Goal: Task Accomplishment & Management: Manage account settings

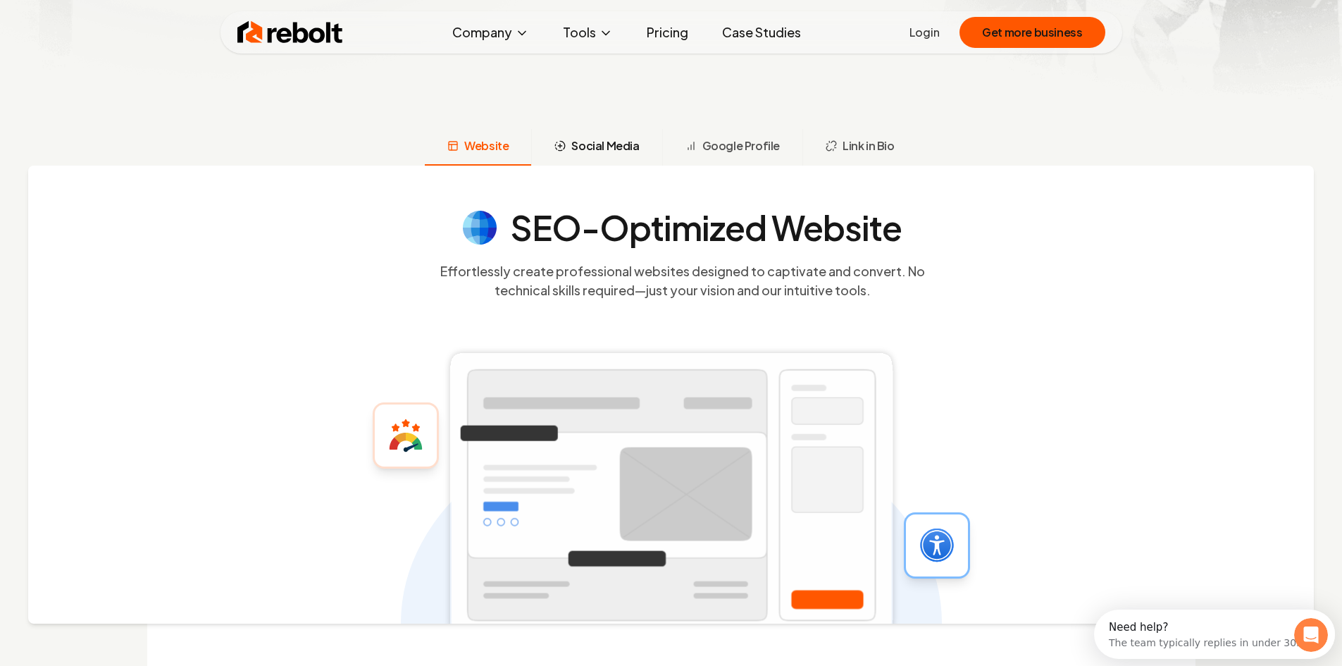
click at [590, 145] on span "Social Media" at bounding box center [605, 145] width 68 height 17
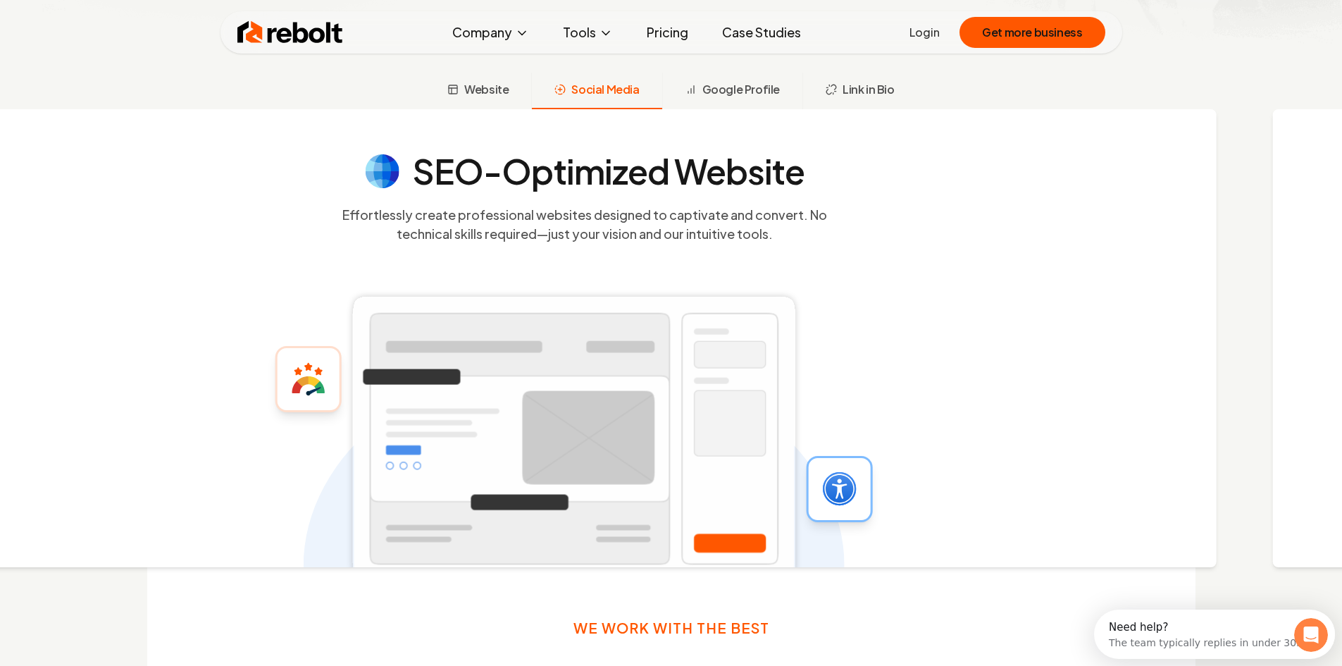
scroll to position [553, 0]
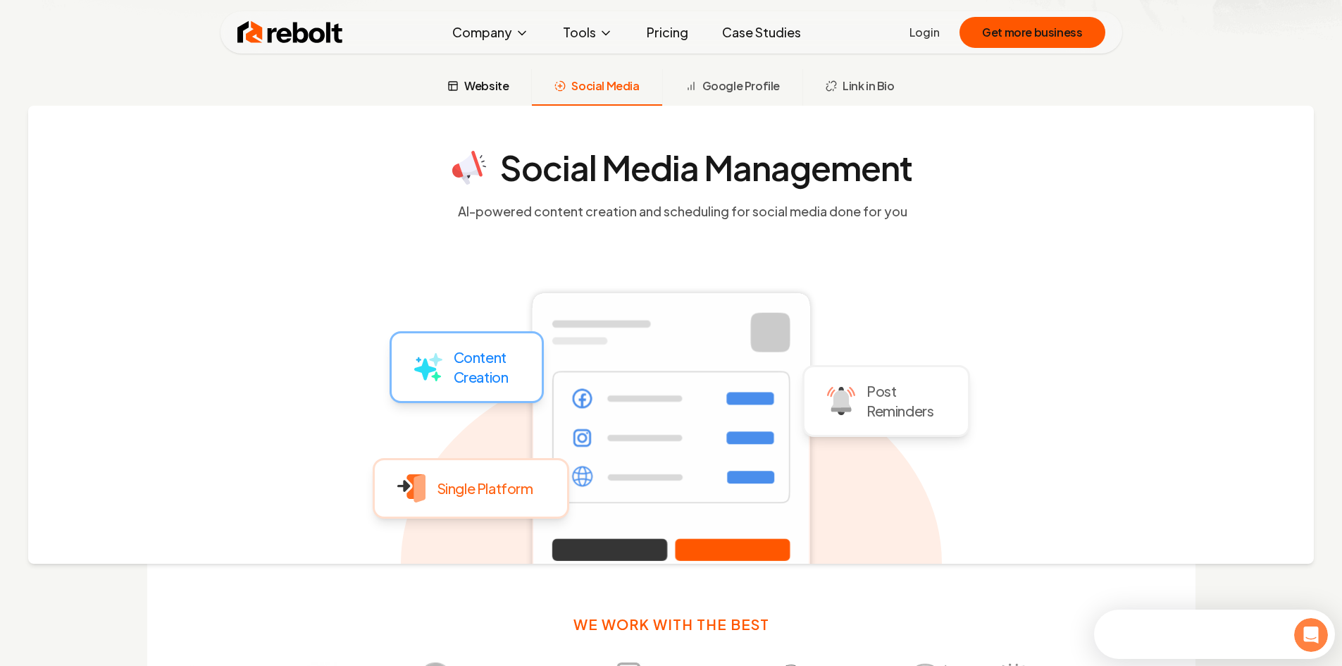
click at [486, 87] on span "Website" at bounding box center [486, 86] width 44 height 17
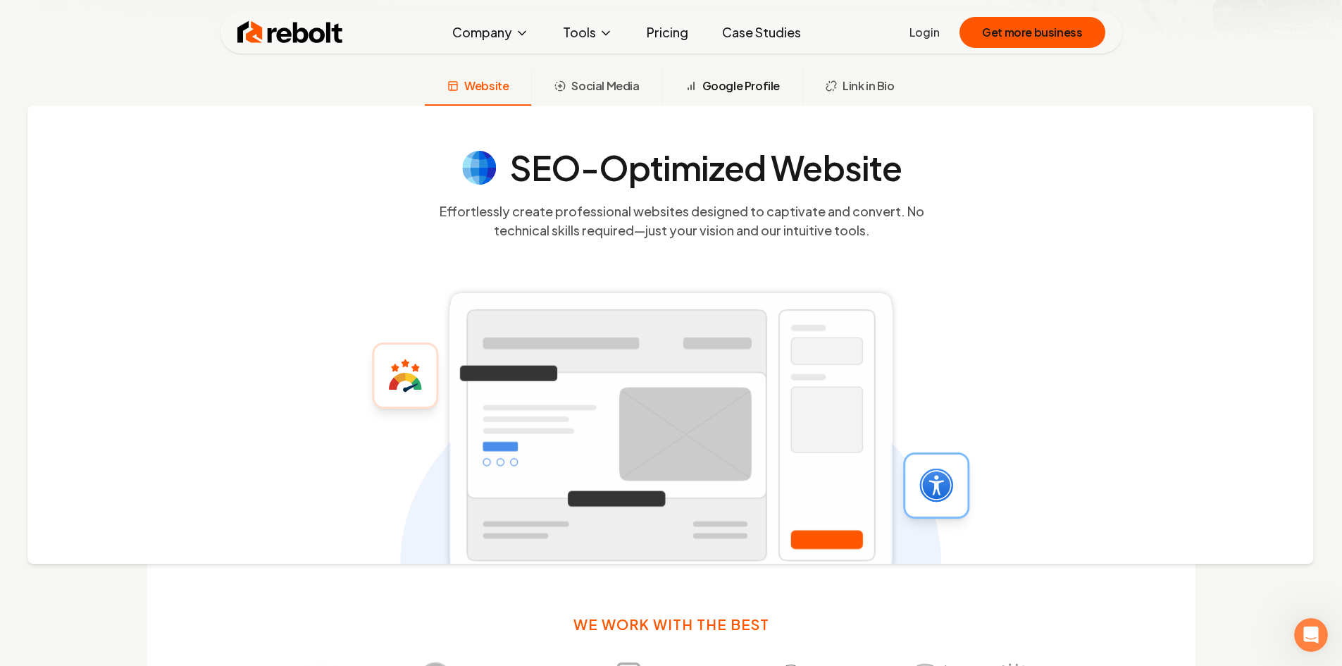
click at [708, 80] on span "Google Profile" at bounding box center [741, 86] width 78 height 17
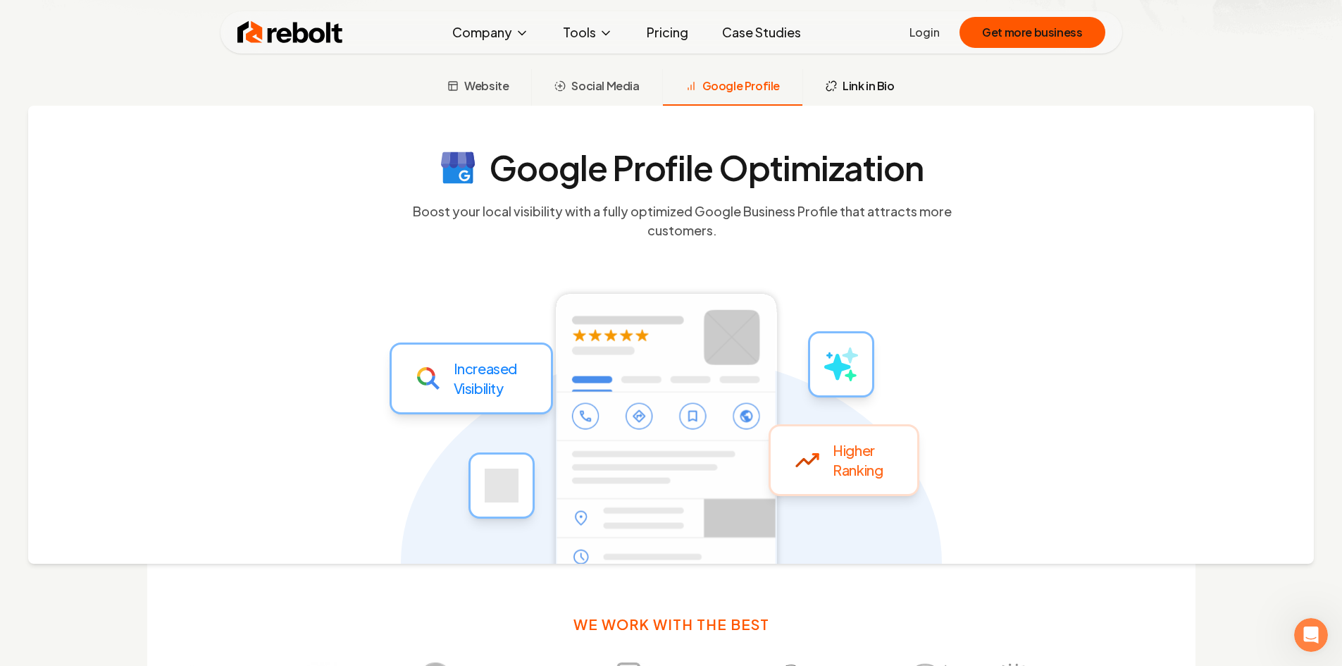
click at [880, 90] on span "Link in Bio" at bounding box center [869, 86] width 52 height 17
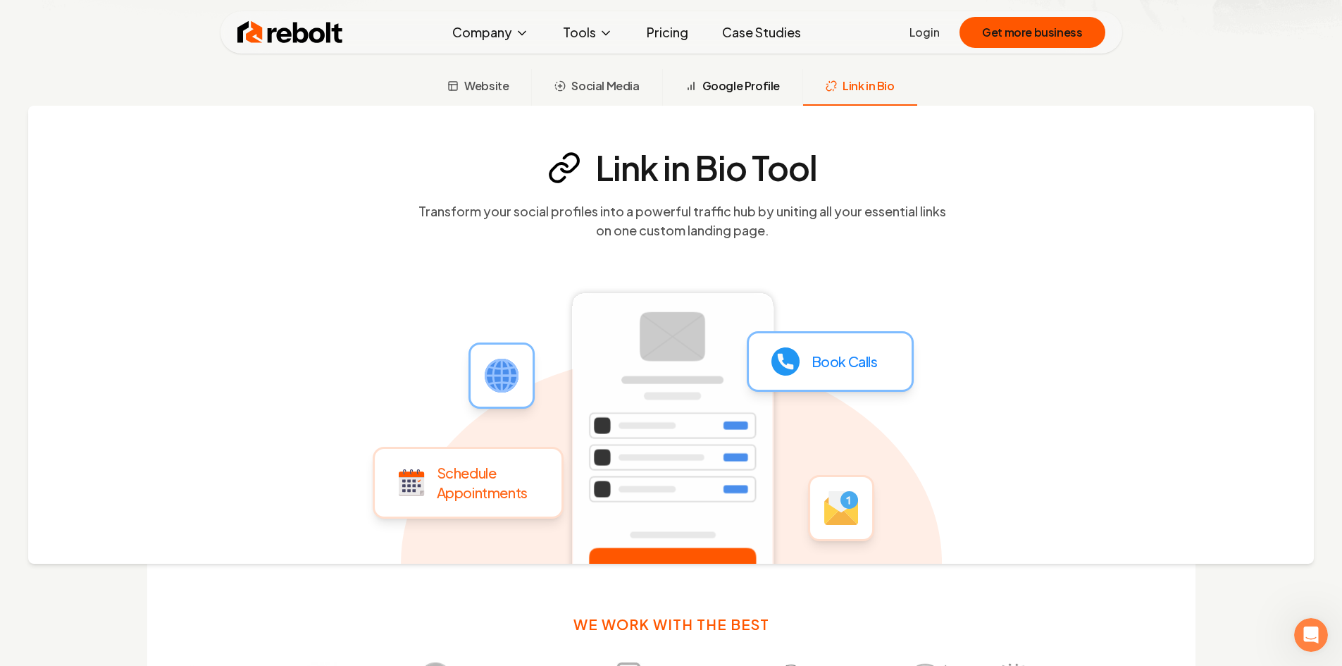
click at [769, 78] on span "Google Profile" at bounding box center [741, 86] width 78 height 17
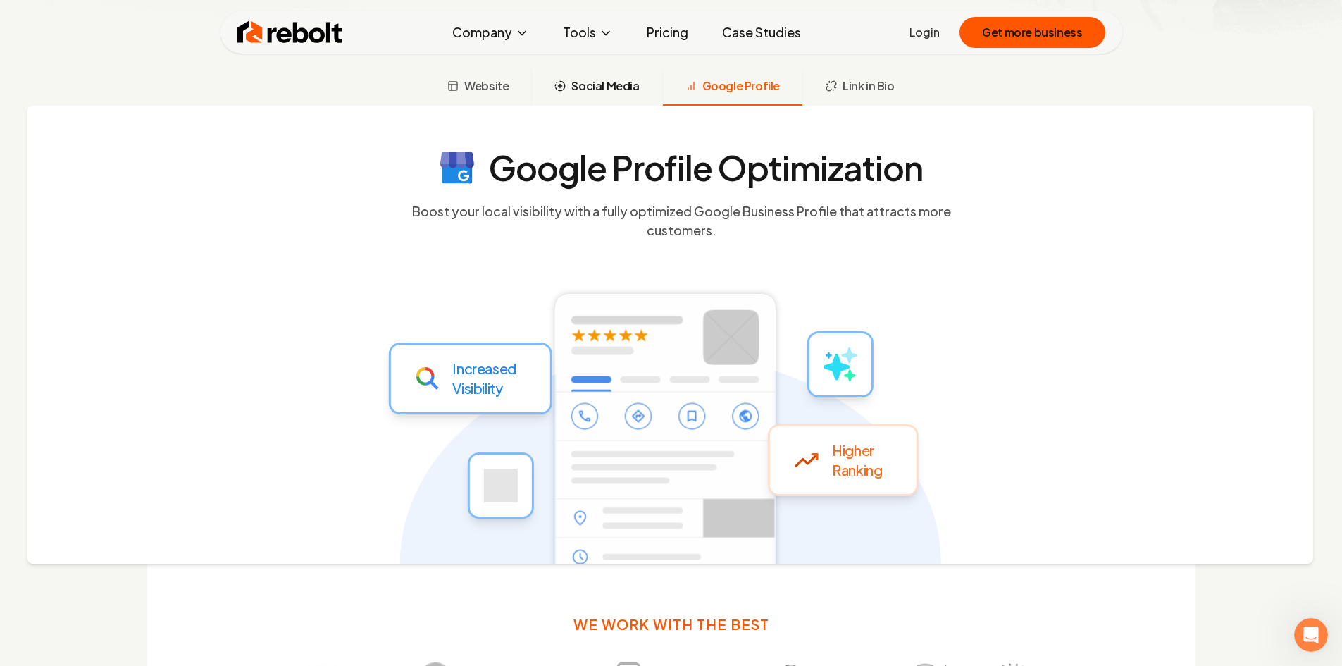
drag, startPoint x: 598, startPoint y: 79, endPoint x: 590, endPoint y: 82, distance: 8.9
click at [598, 80] on span "Social Media" at bounding box center [605, 86] width 68 height 17
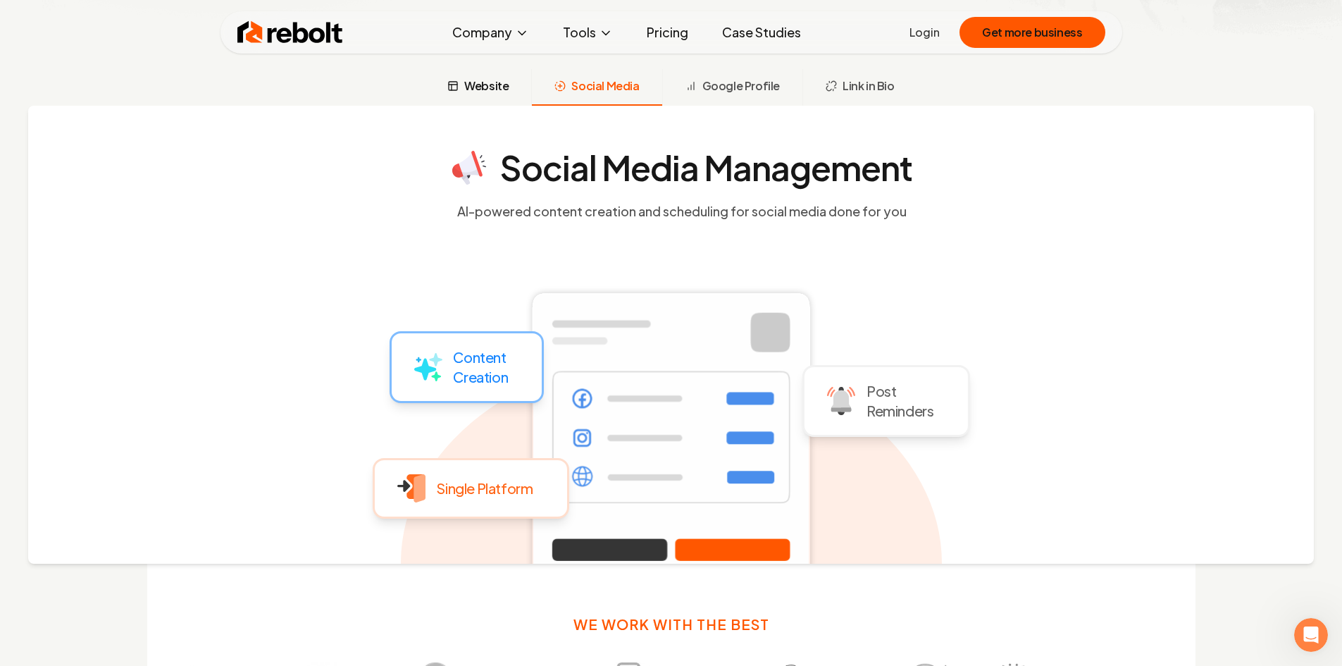
click at [476, 80] on span "Website" at bounding box center [486, 86] width 44 height 17
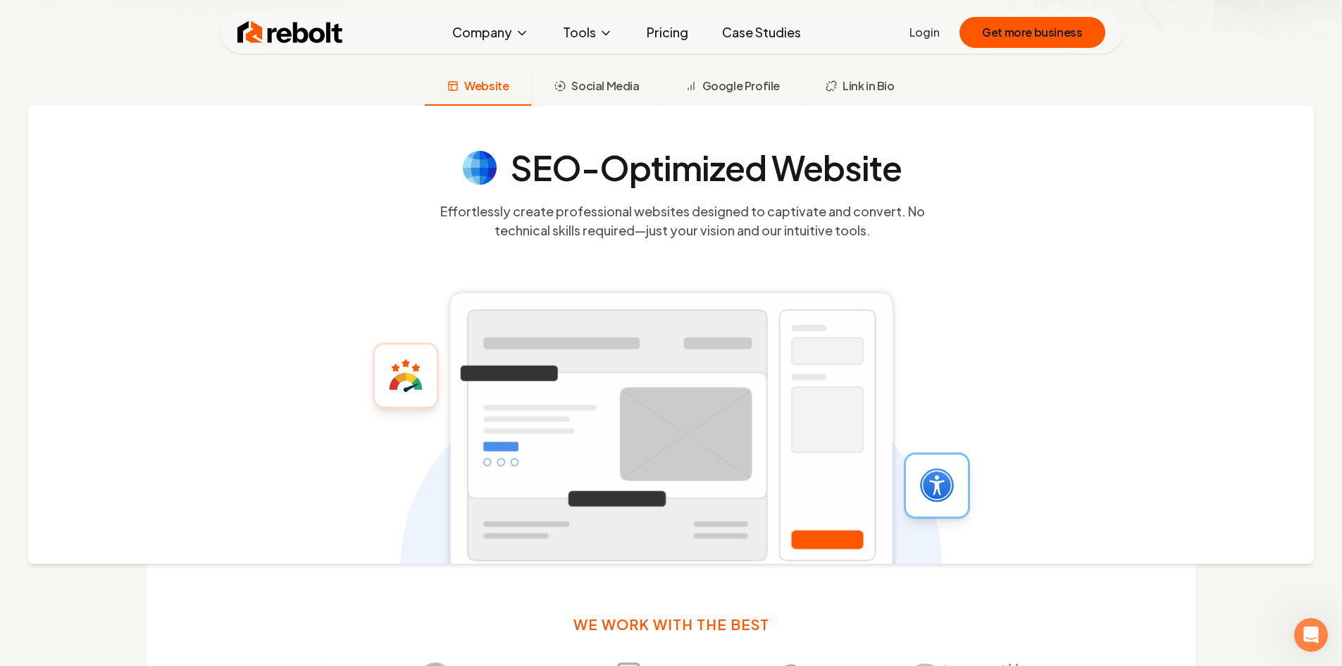
click at [917, 30] on link "Login" at bounding box center [925, 32] width 30 height 17
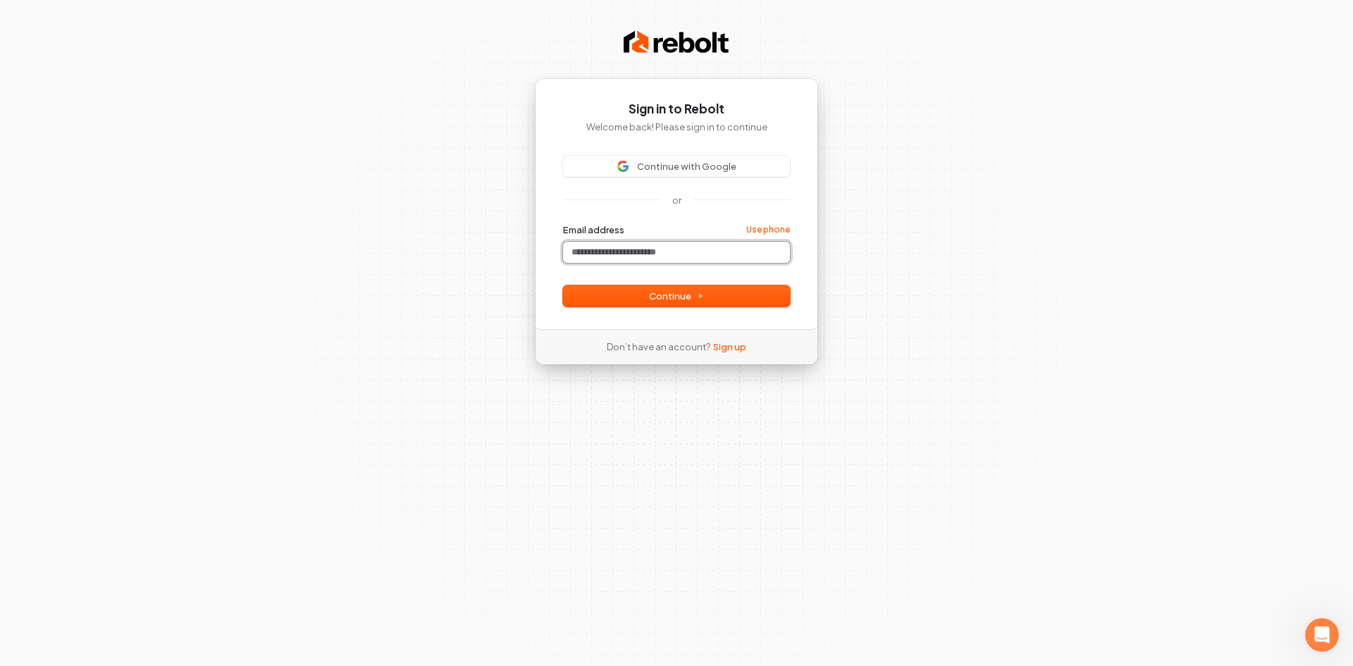
click at [661, 259] on input "Email address" at bounding box center [676, 252] width 227 height 21
click at [563, 223] on button "submit" at bounding box center [563, 223] width 0 height 0
type input "**********"
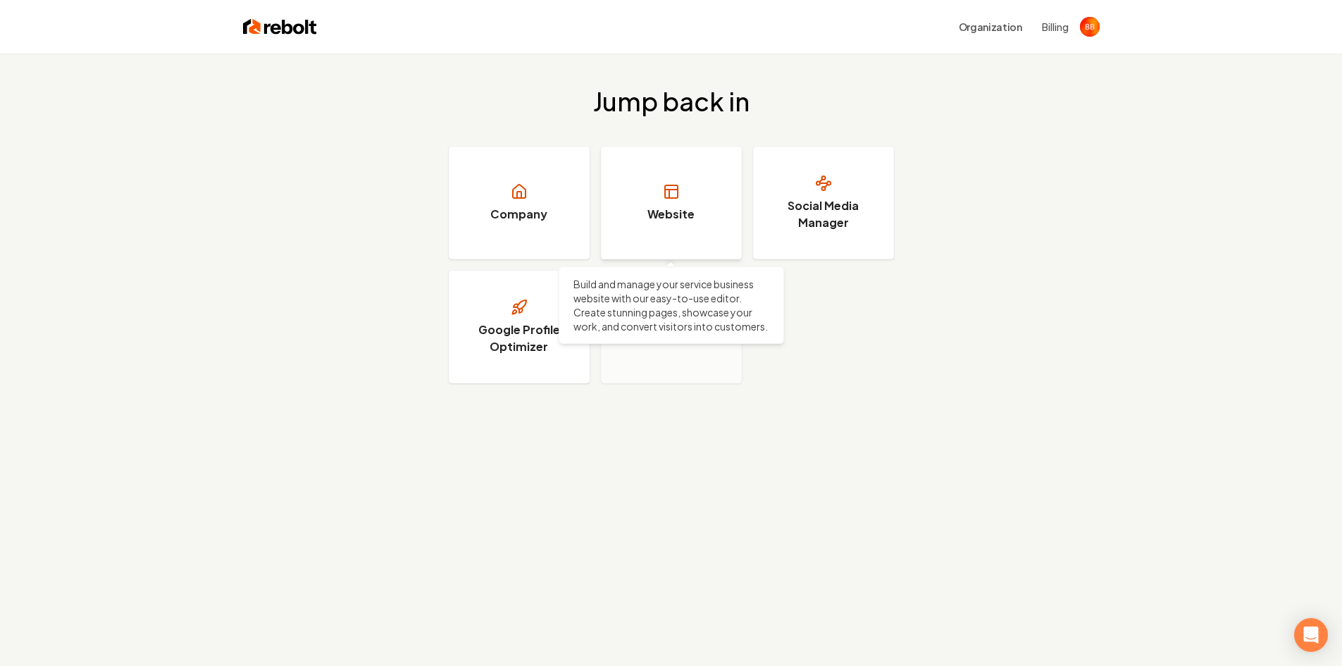
click at [666, 230] on link "Website" at bounding box center [671, 203] width 141 height 113
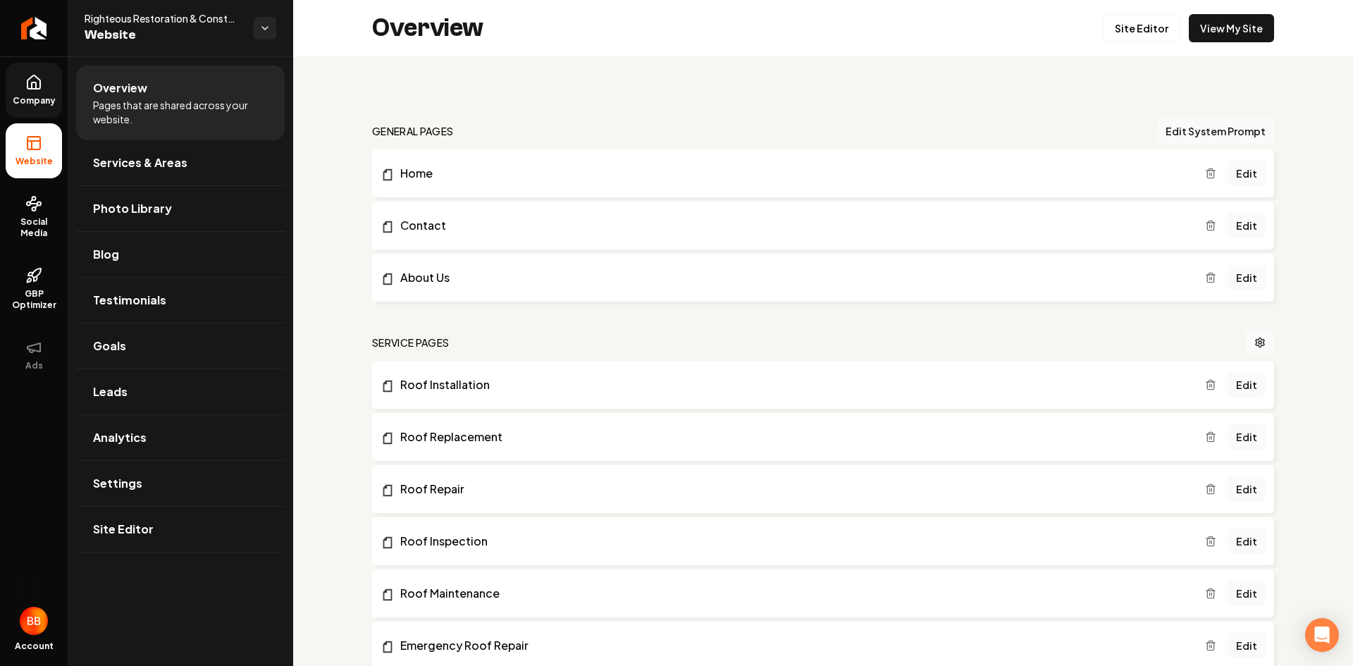
click at [39, 87] on icon at bounding box center [33, 81] width 13 height 13
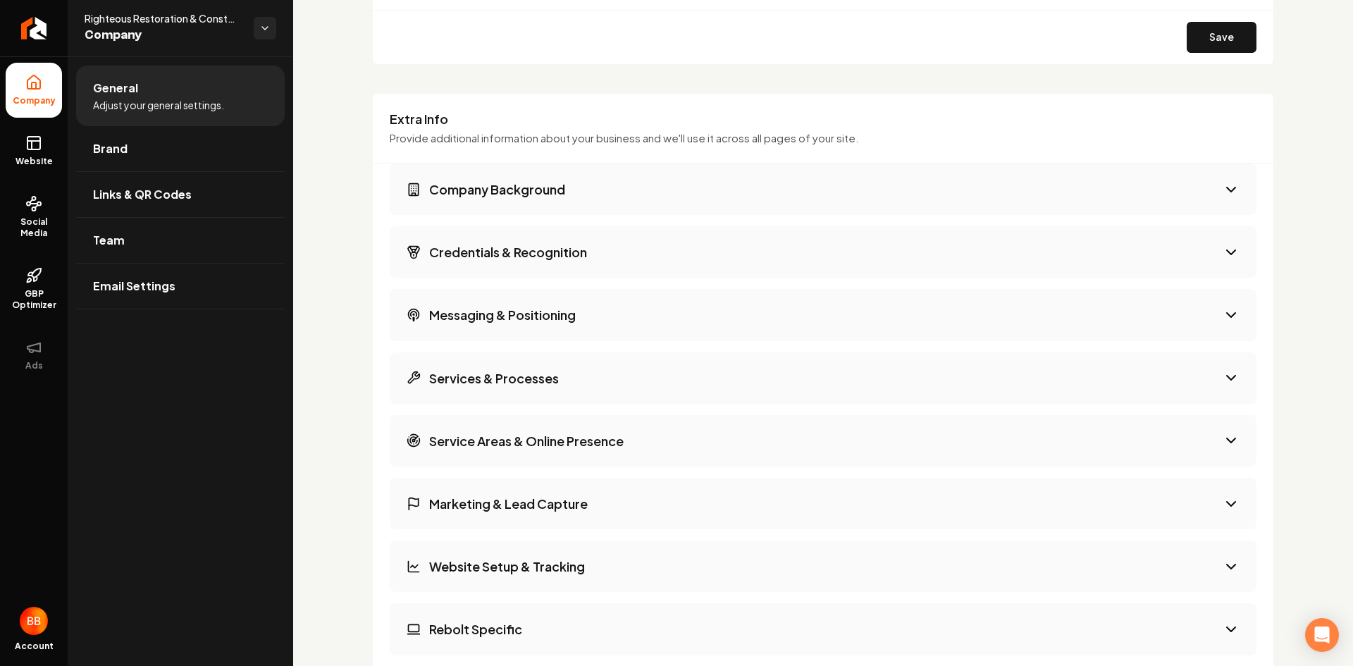
scroll to position [2114, 0]
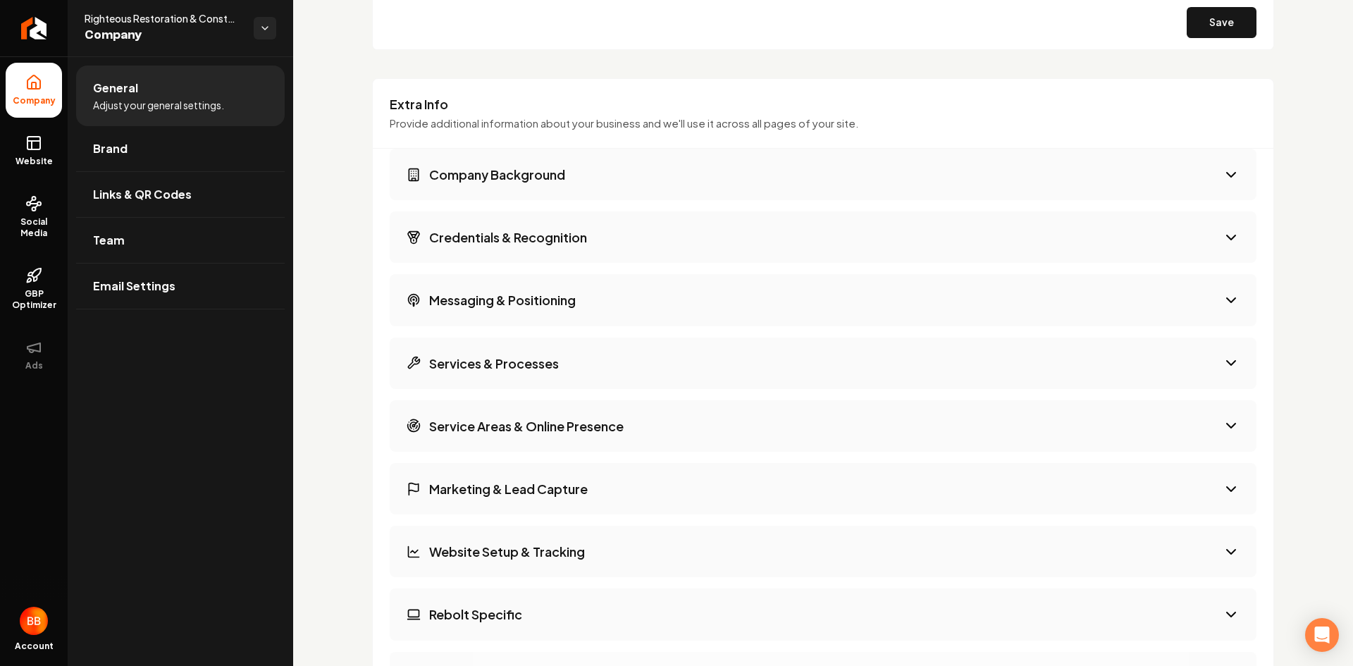
click at [1222, 230] on icon "Main content area" at bounding box center [1230, 237] width 17 height 17
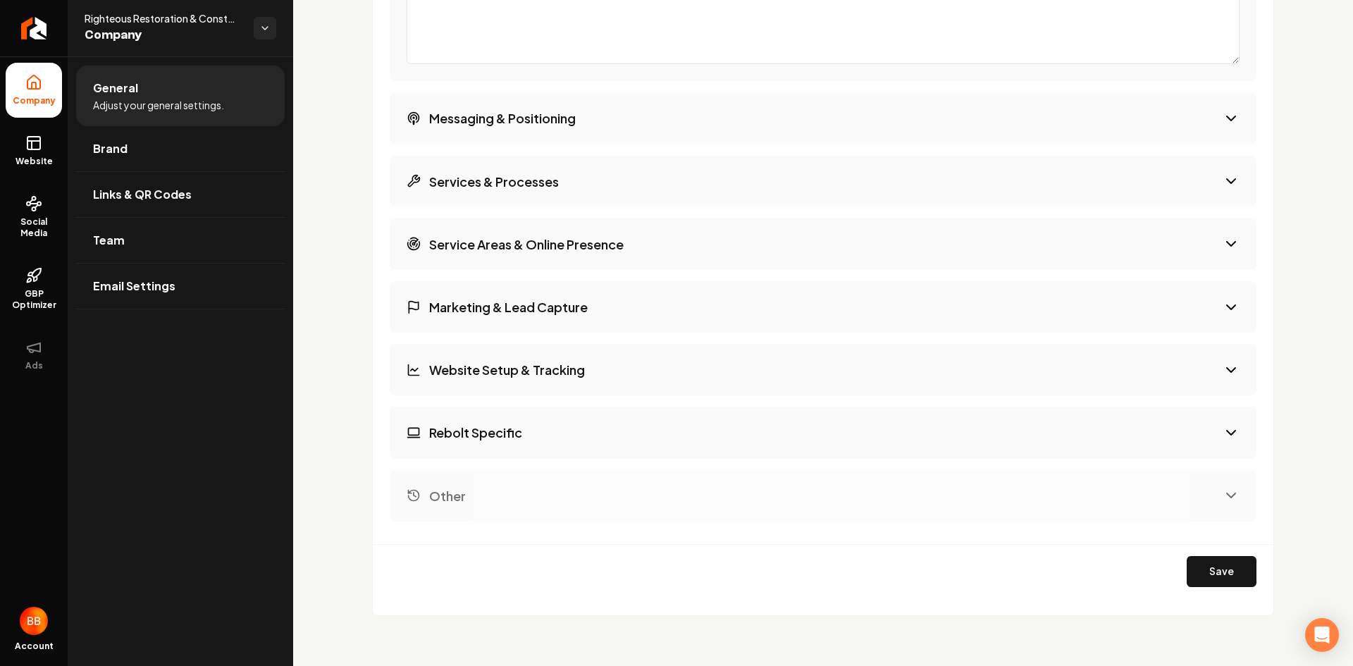
scroll to position [2684, 0]
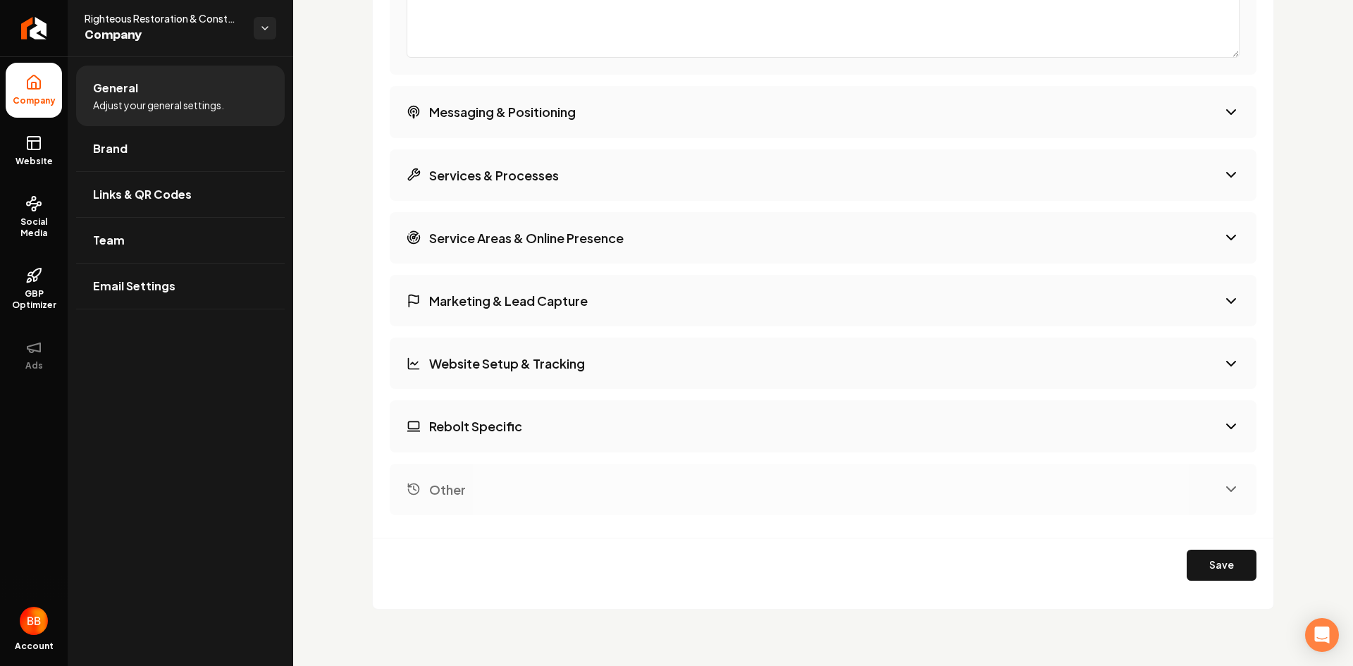
click at [516, 364] on h3 "Website Setup & Tracking" at bounding box center [507, 363] width 156 height 18
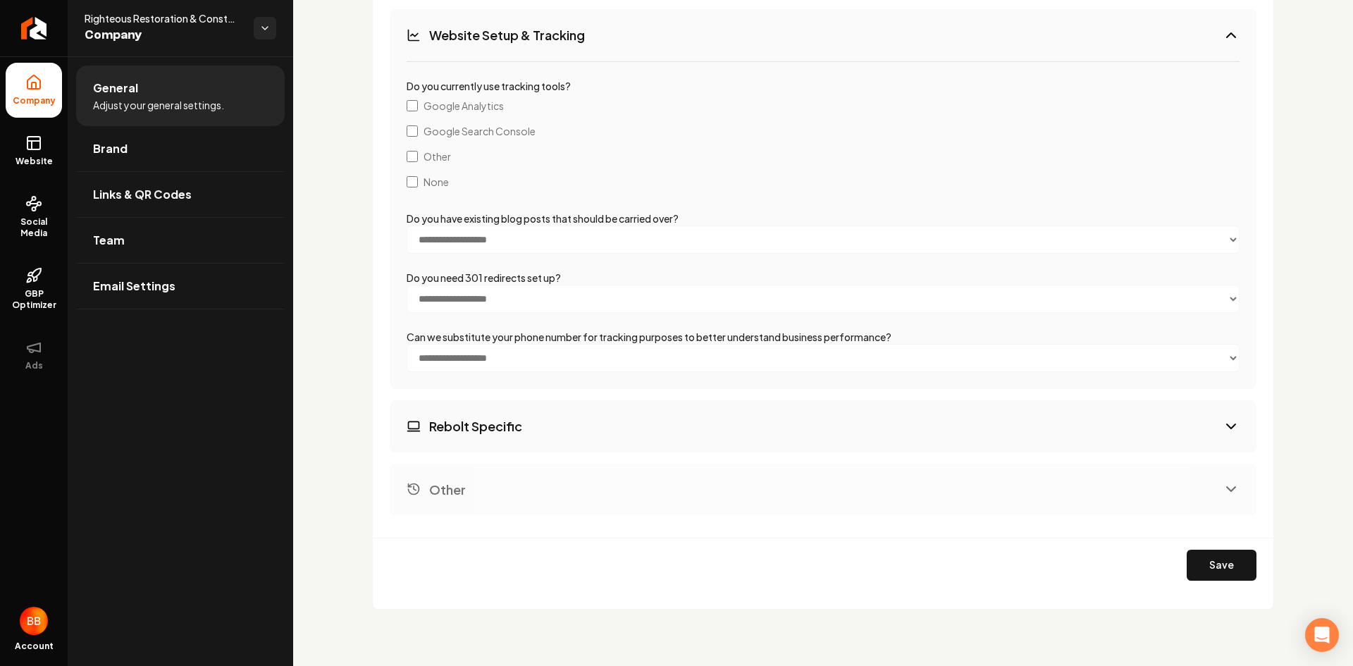
scroll to position [2302, 0]
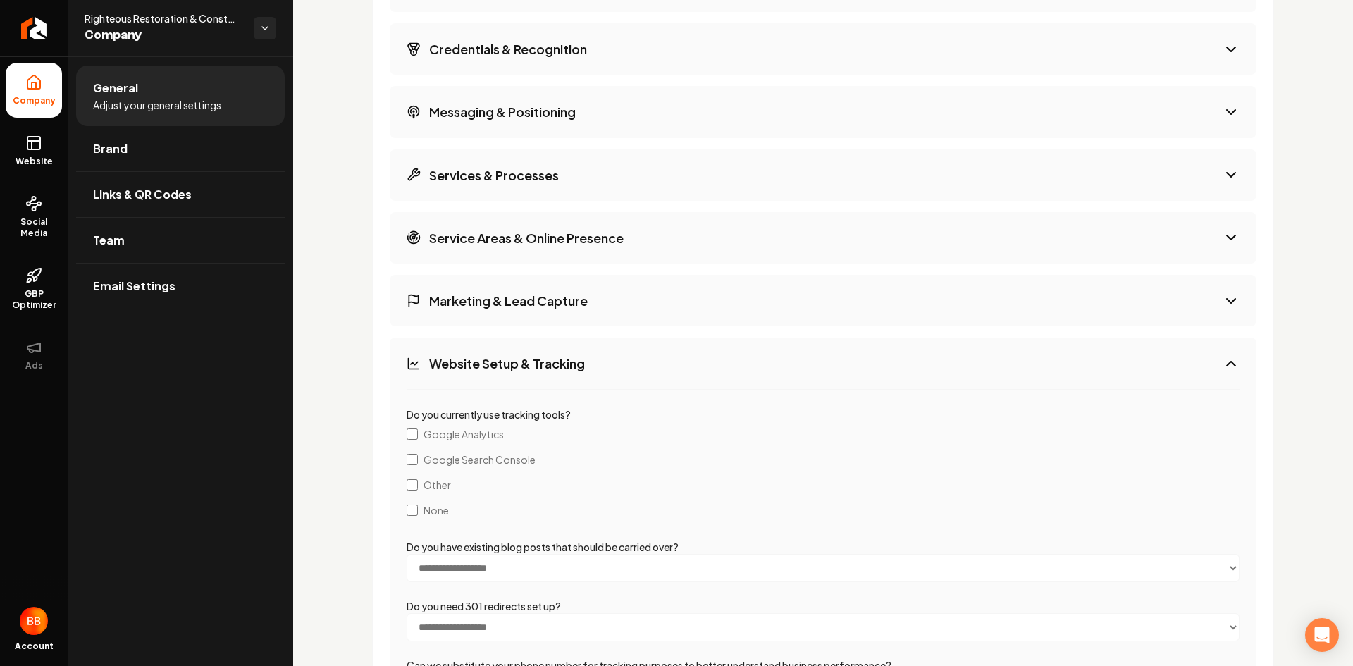
click at [1225, 360] on icon "Main content area" at bounding box center [1230, 363] width 17 height 17
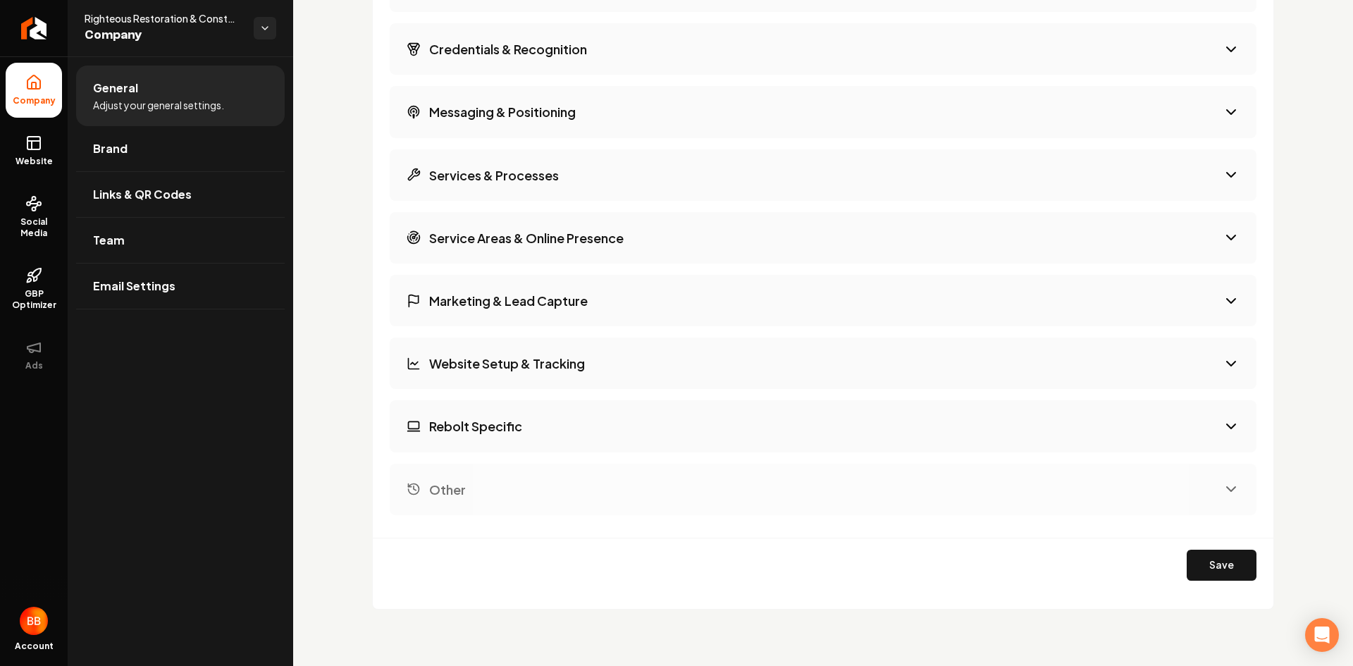
click at [526, 368] on h3 "Website Setup & Tracking" at bounding box center [507, 363] width 156 height 18
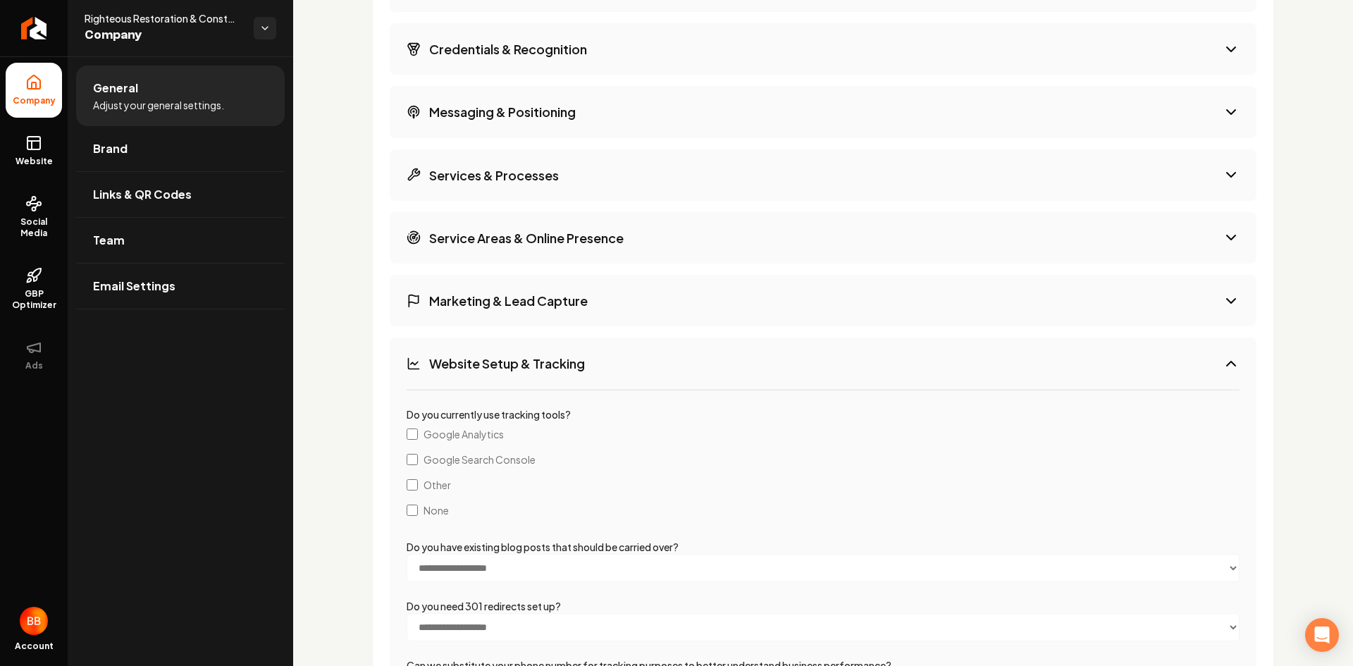
click at [410, 442] on label "Google Analytics" at bounding box center [823, 433] width 833 height 25
click at [450, 301] on h3 "Marketing & Lead Capture" at bounding box center [508, 301] width 159 height 18
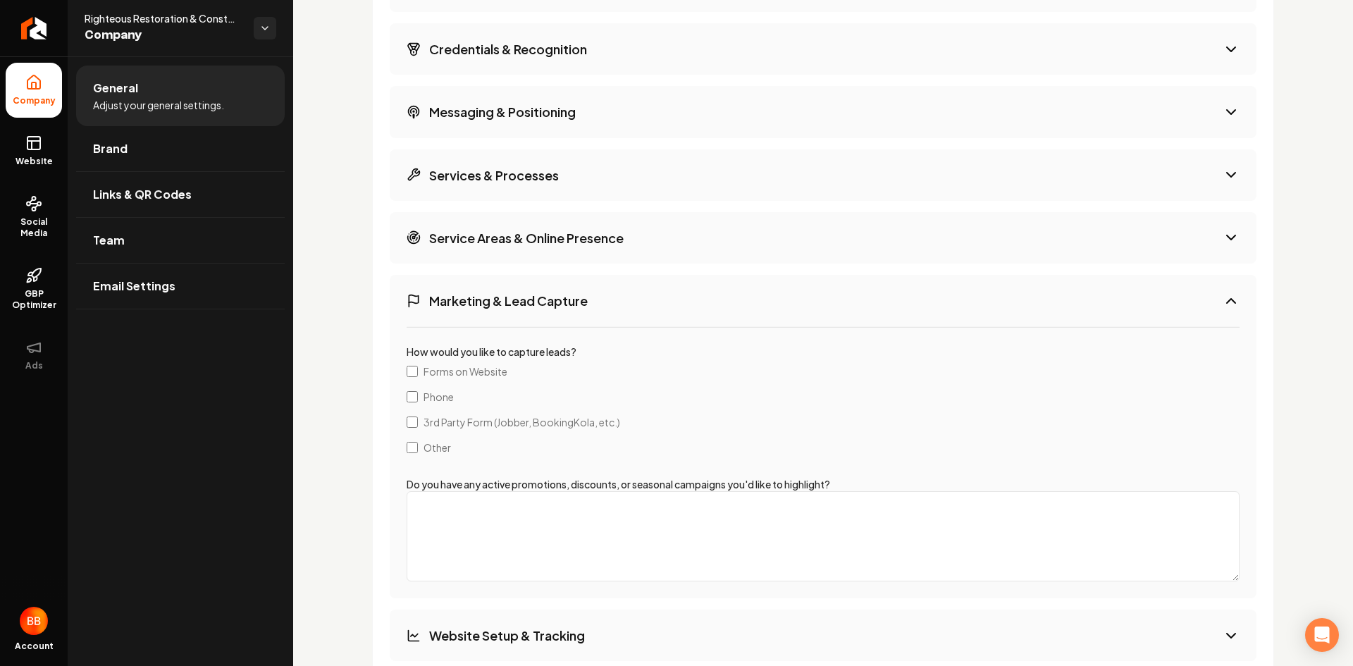
click at [408, 397] on div "How would you like to capture leads? Forms on Website Phone 3rd Party Form (Job…" at bounding box center [823, 462] width 867 height 272
click at [447, 237] on h3 "Service Areas & Online Presence" at bounding box center [526, 238] width 194 height 18
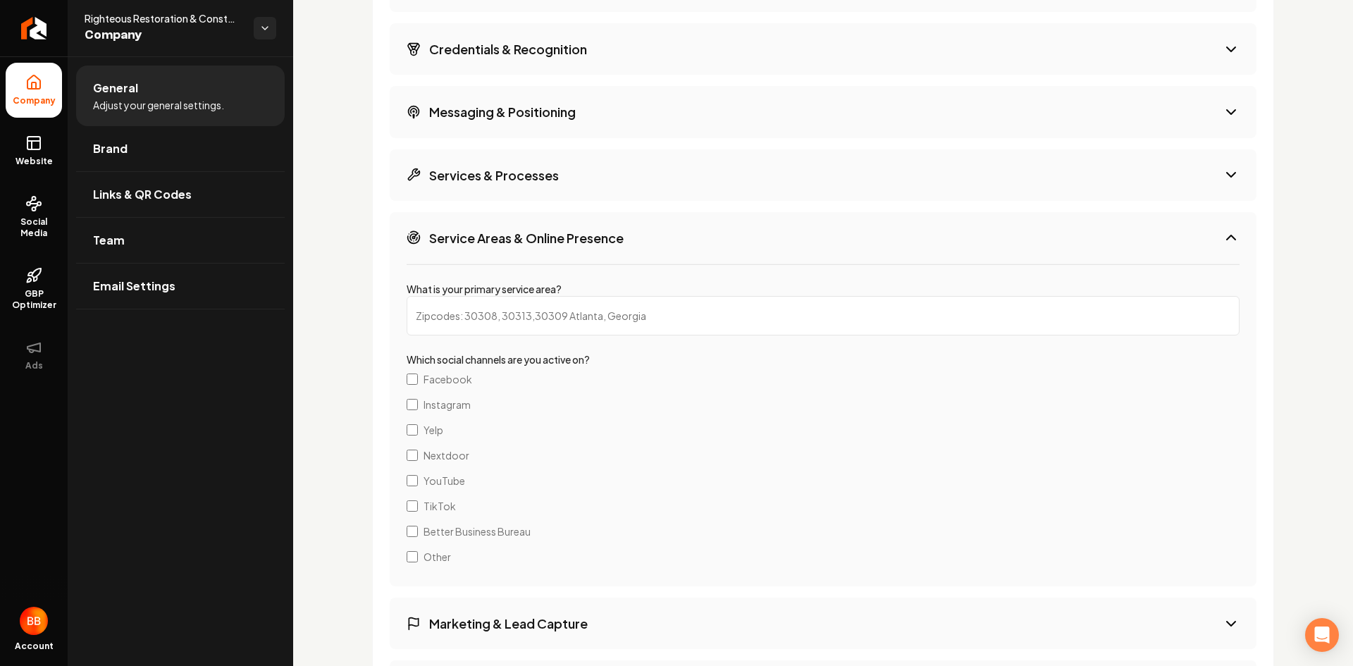
click at [174, 96] on li "General Adjust your general settings." at bounding box center [180, 96] width 209 height 61
click at [110, 146] on span "Brand" at bounding box center [110, 148] width 35 height 17
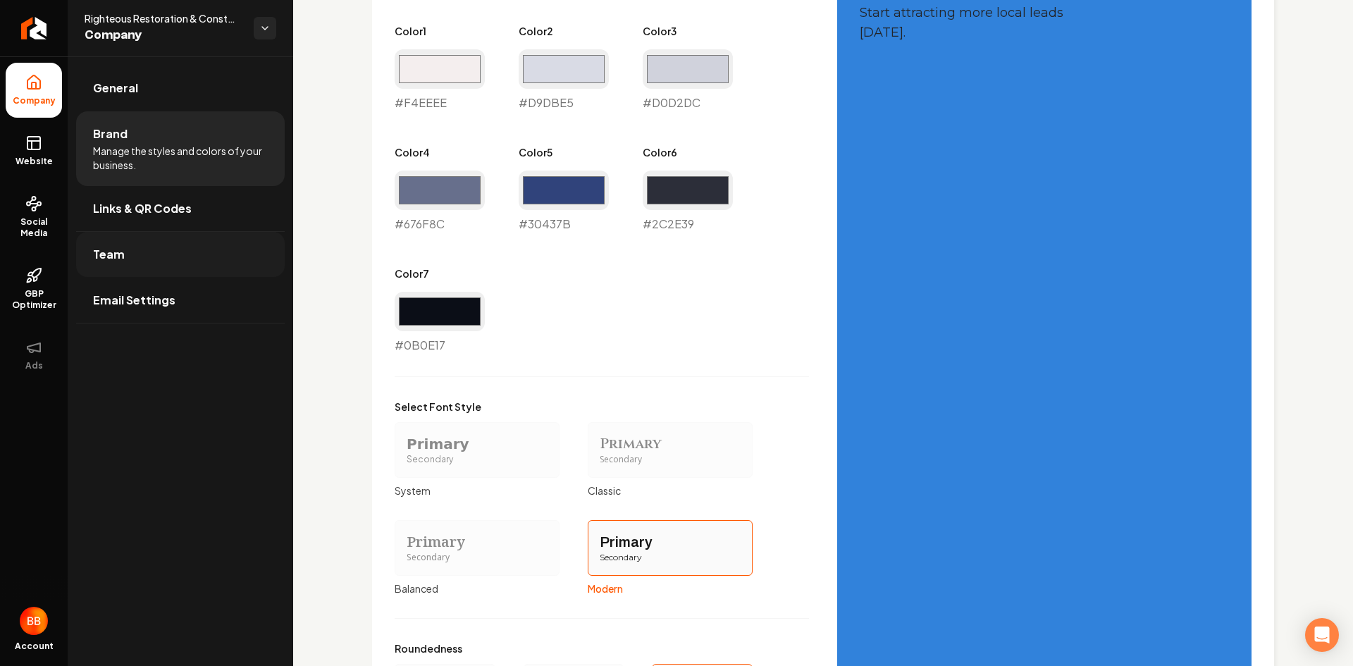
scroll to position [822, 0]
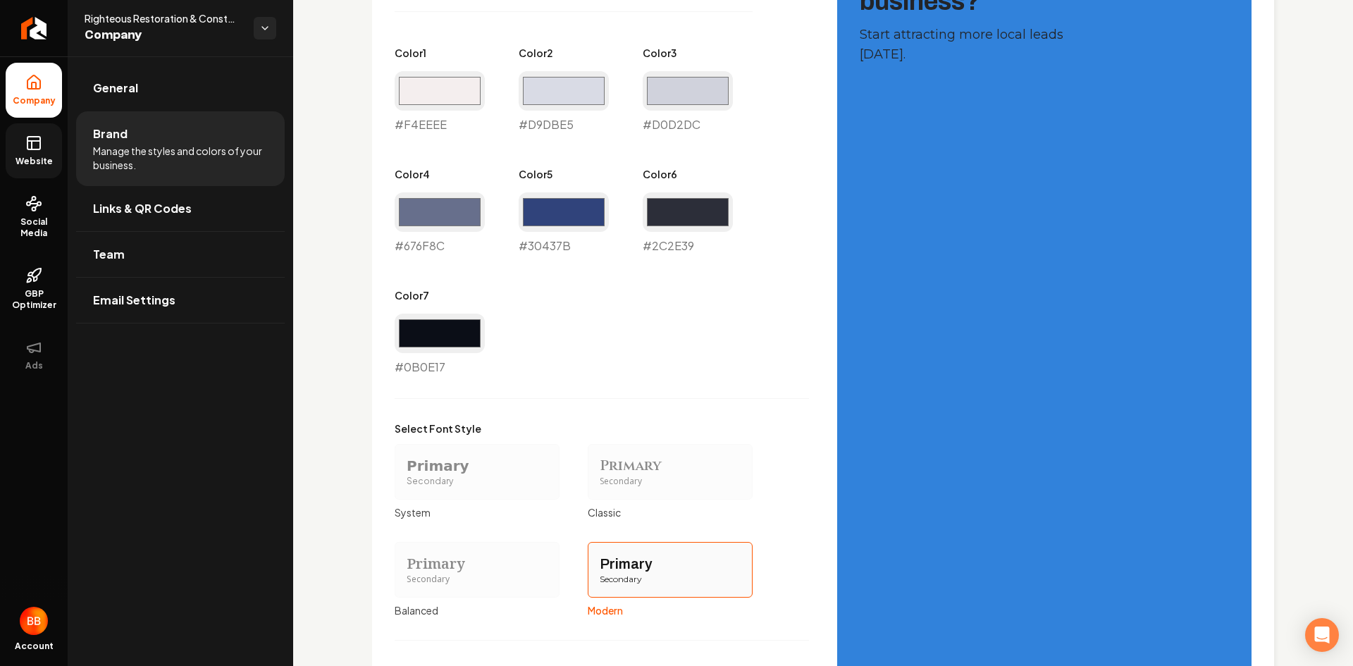
click at [32, 147] on icon at bounding box center [32, 145] width 0 height 8
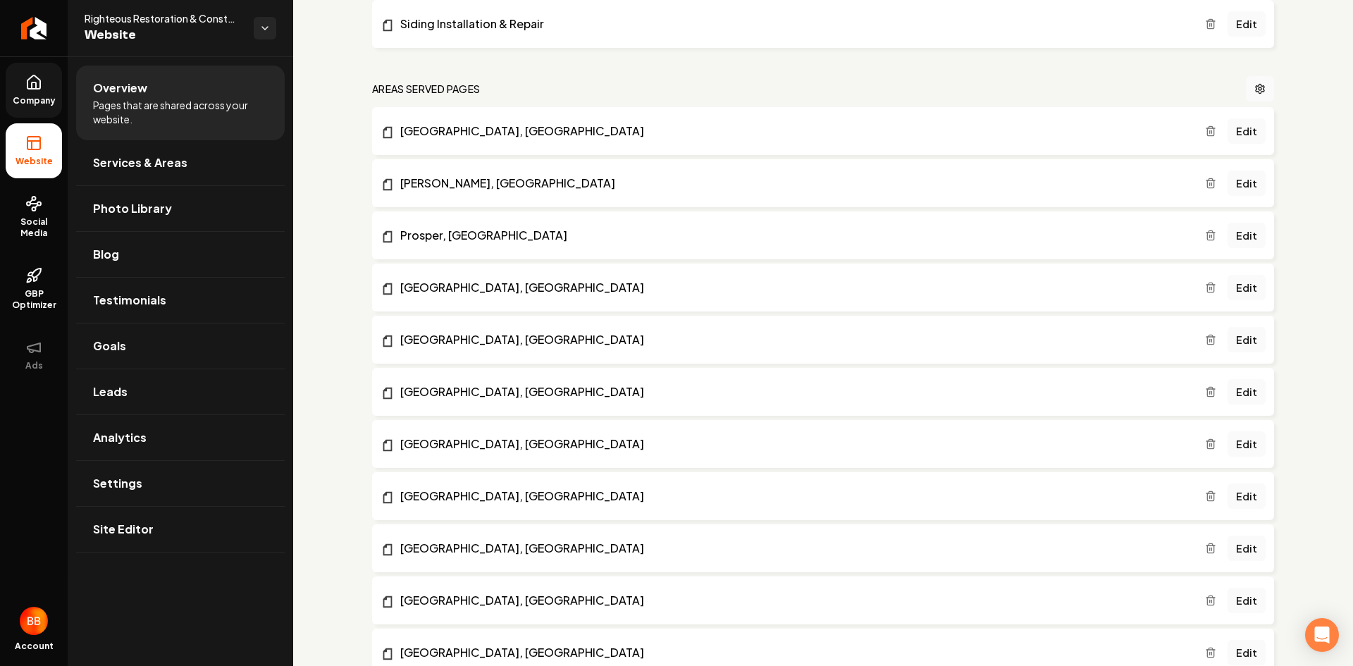
scroll to position [1315, 0]
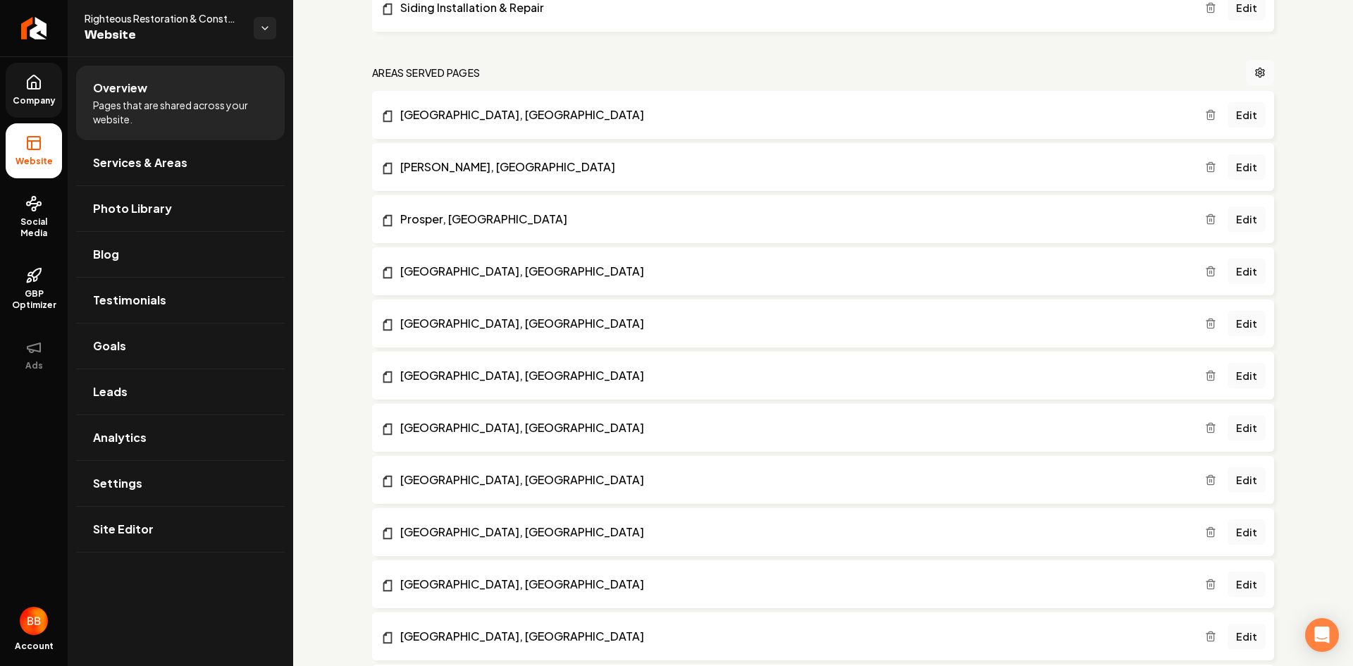
click at [31, 99] on span "Company" at bounding box center [34, 100] width 54 height 11
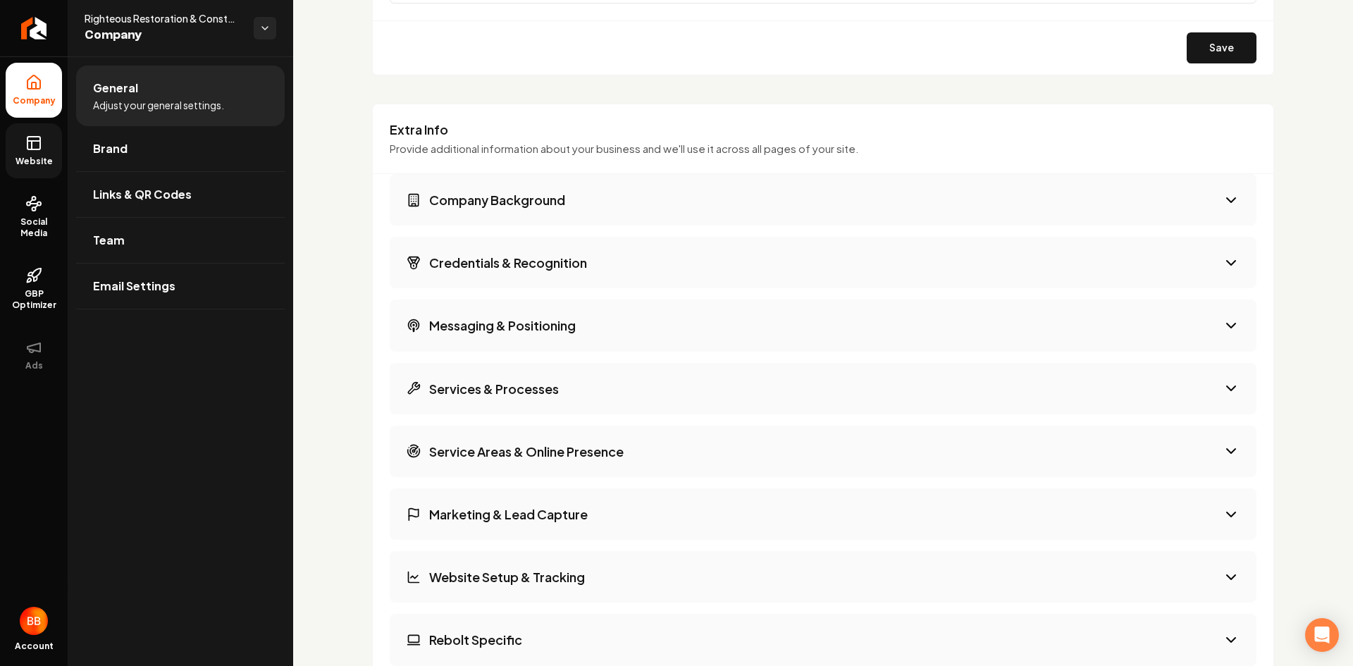
scroll to position [2090, 0]
click at [1222, 204] on icon "Main content area" at bounding box center [1230, 198] width 17 height 17
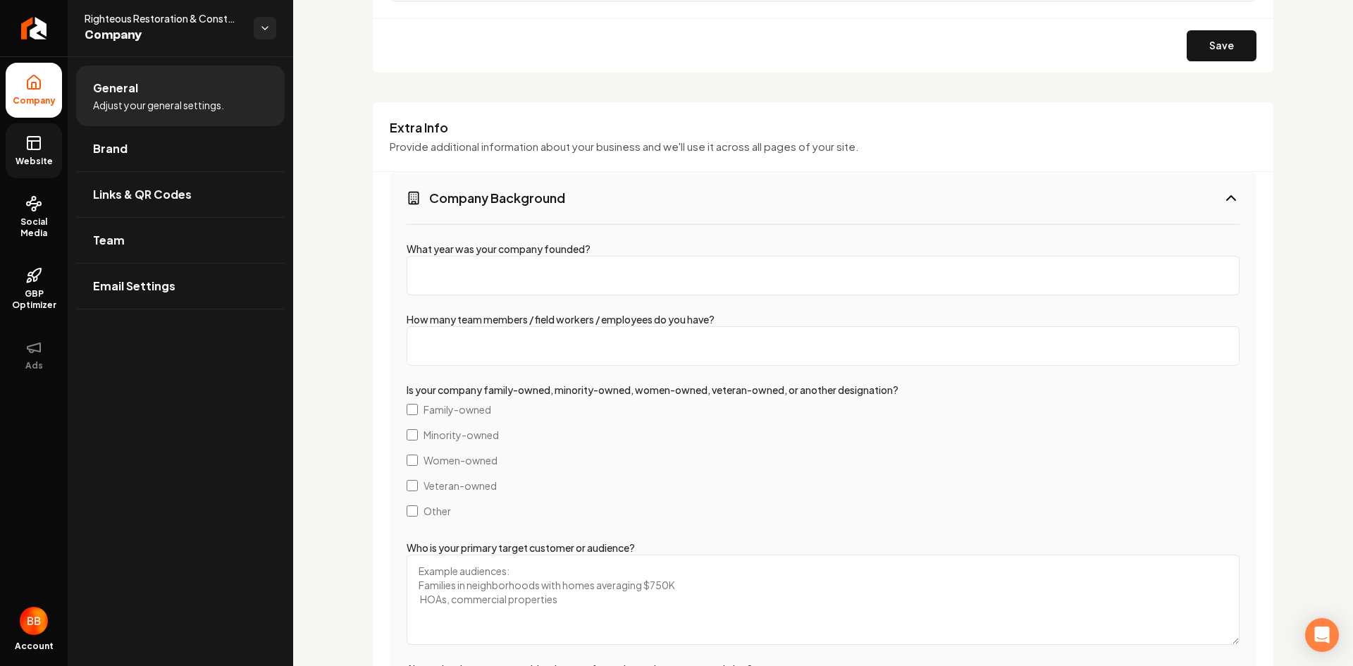
click at [584, 249] on label "What year was your company founded?" at bounding box center [499, 248] width 184 height 13
click at [584, 256] on input "What year was your company founded?" at bounding box center [823, 275] width 833 height 39
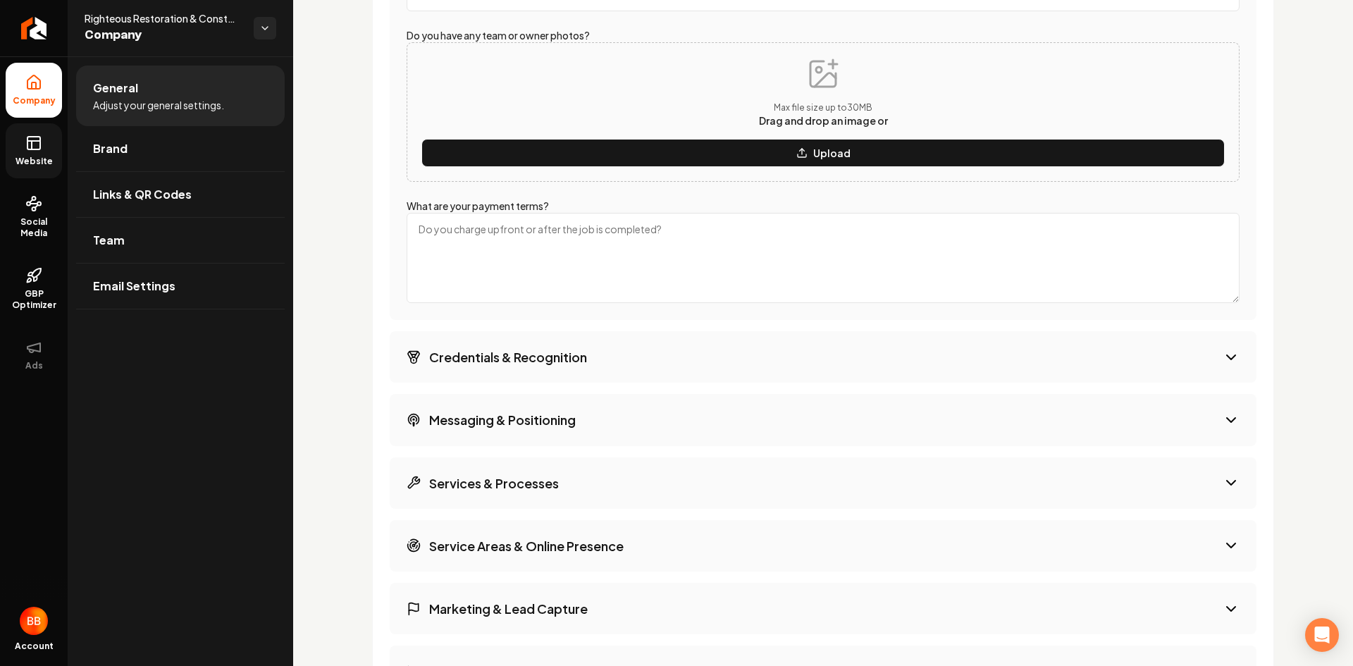
scroll to position [2795, 0]
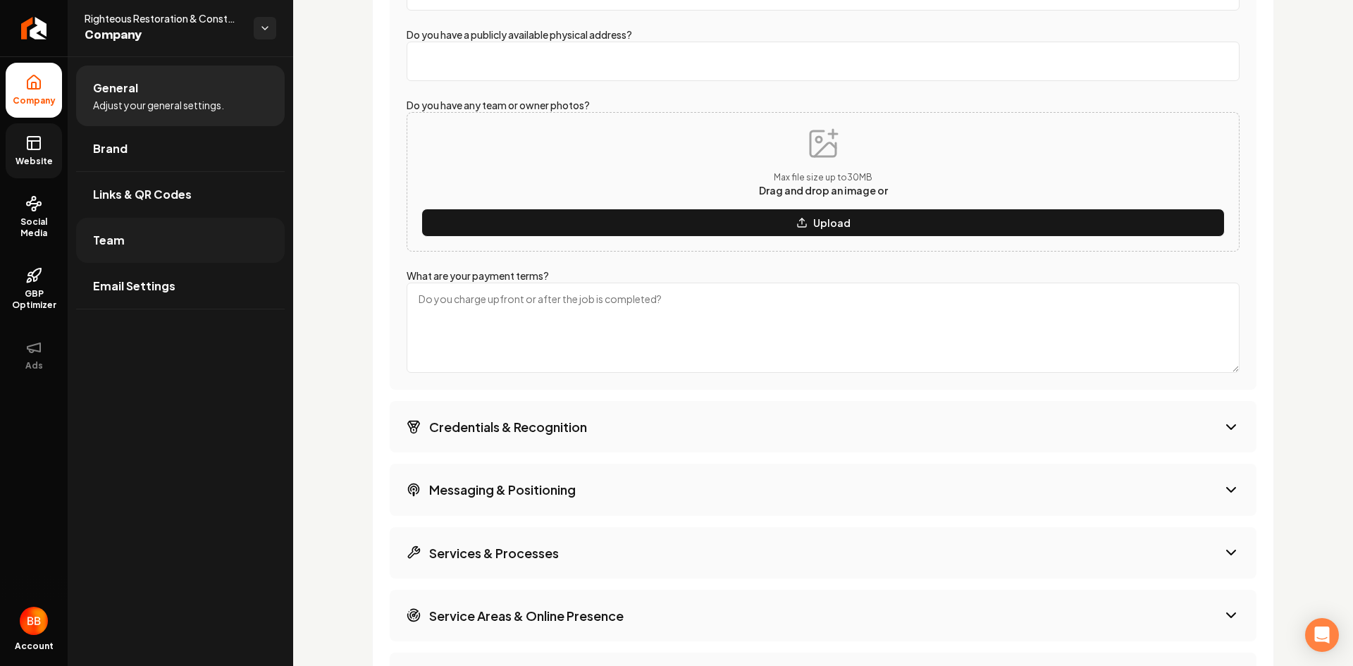
type input "-1"
drag, startPoint x: 157, startPoint y: 242, endPoint x: 739, endPoint y: 78, distance: 604.7
click at [157, 243] on link "Team" at bounding box center [180, 240] width 209 height 45
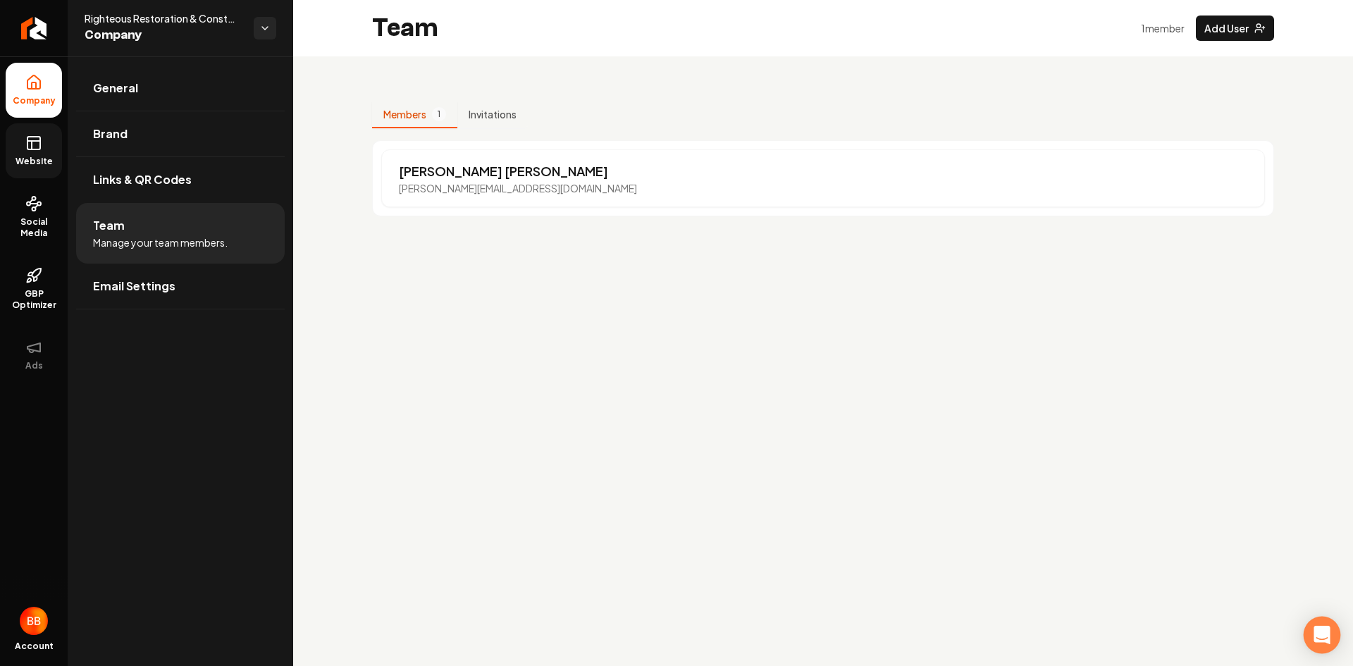
click at [1322, 631] on icon "Open Intercom Messenger" at bounding box center [1321, 635] width 16 height 18
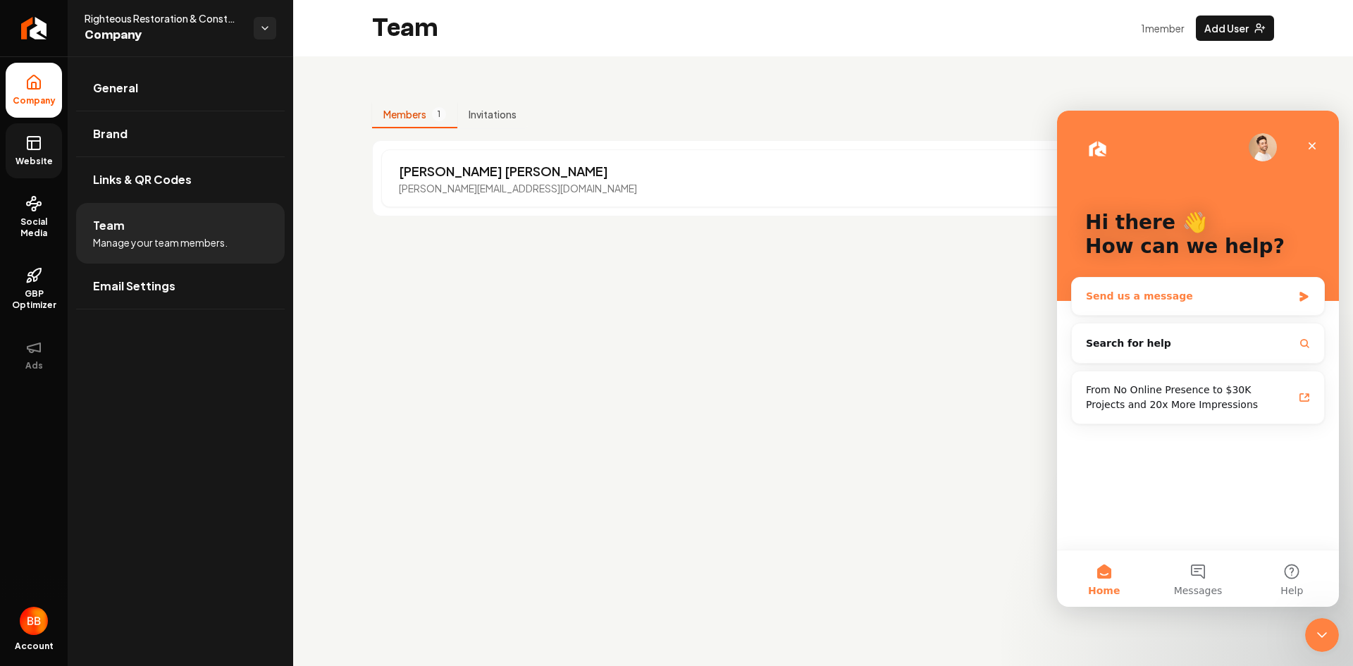
click at [1308, 298] on icon "Intercom messenger" at bounding box center [1304, 296] width 12 height 11
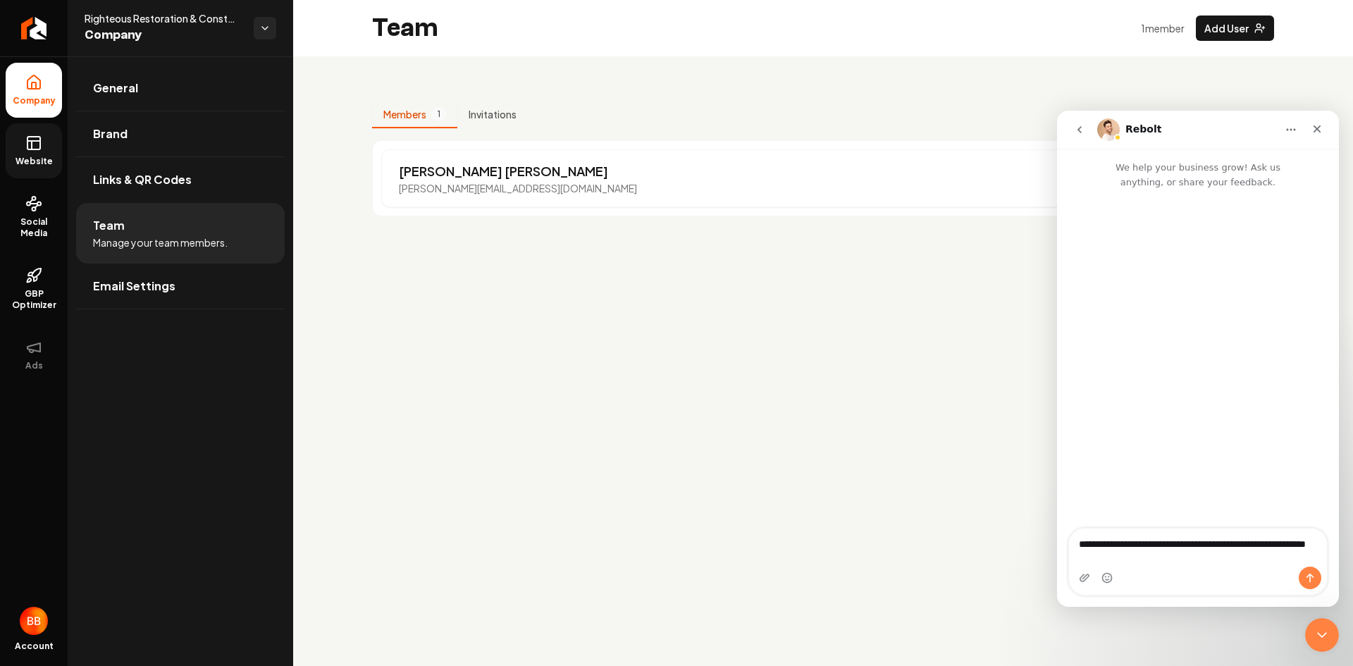
type textarea "**********"
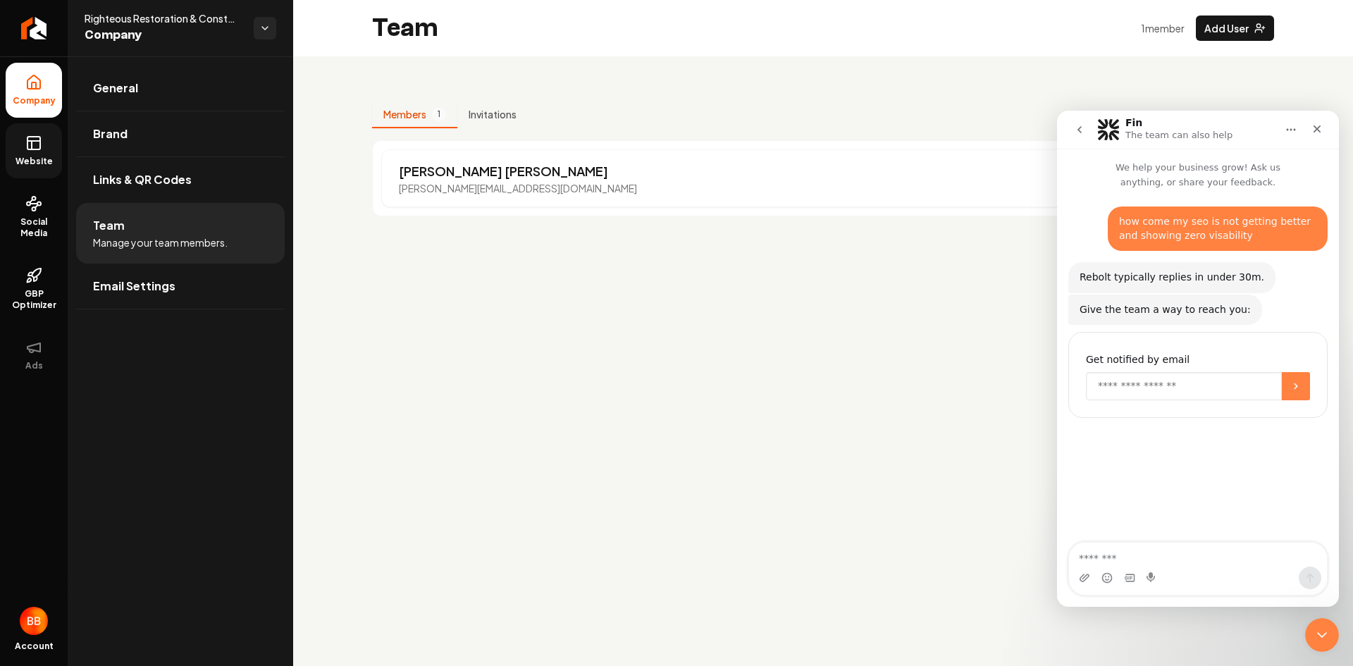
click at [1167, 379] on input "Enter your email" at bounding box center [1184, 386] width 196 height 28
type input "**********"
click at [1291, 385] on icon "Submit" at bounding box center [1295, 385] width 11 height 11
click at [121, 92] on span "General" at bounding box center [115, 88] width 45 height 17
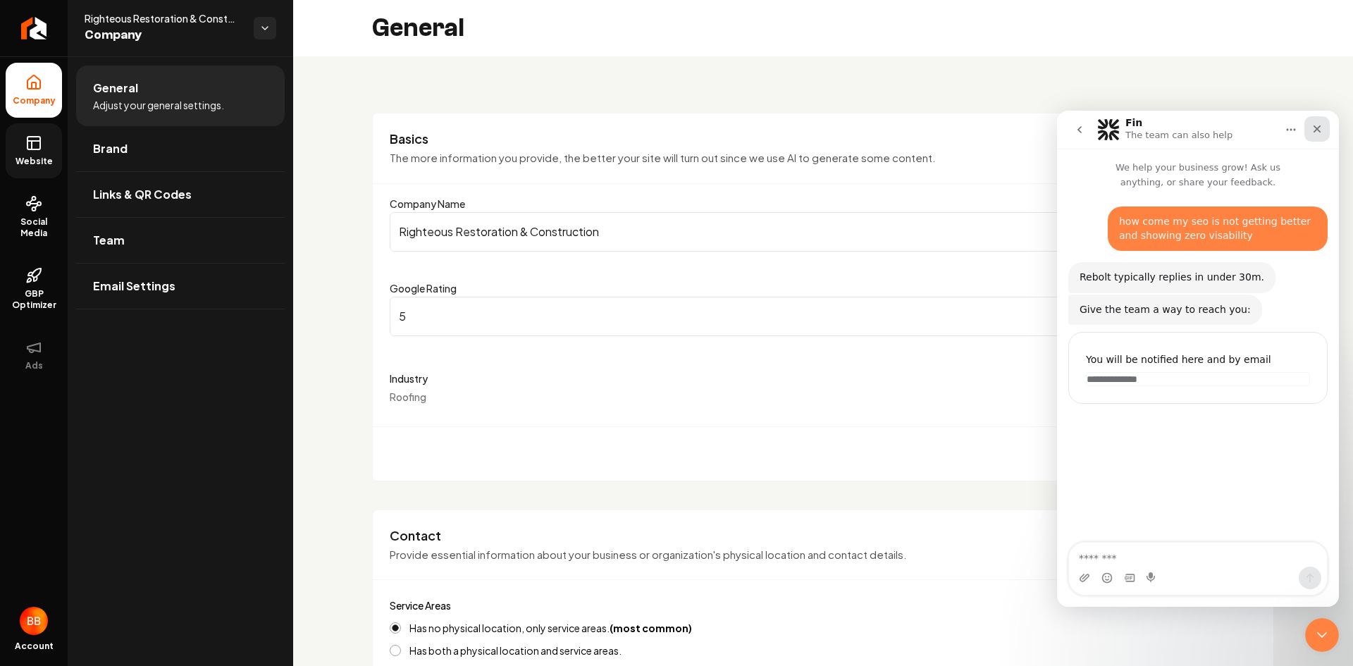
click at [1318, 130] on icon "Close" at bounding box center [1317, 129] width 8 height 8
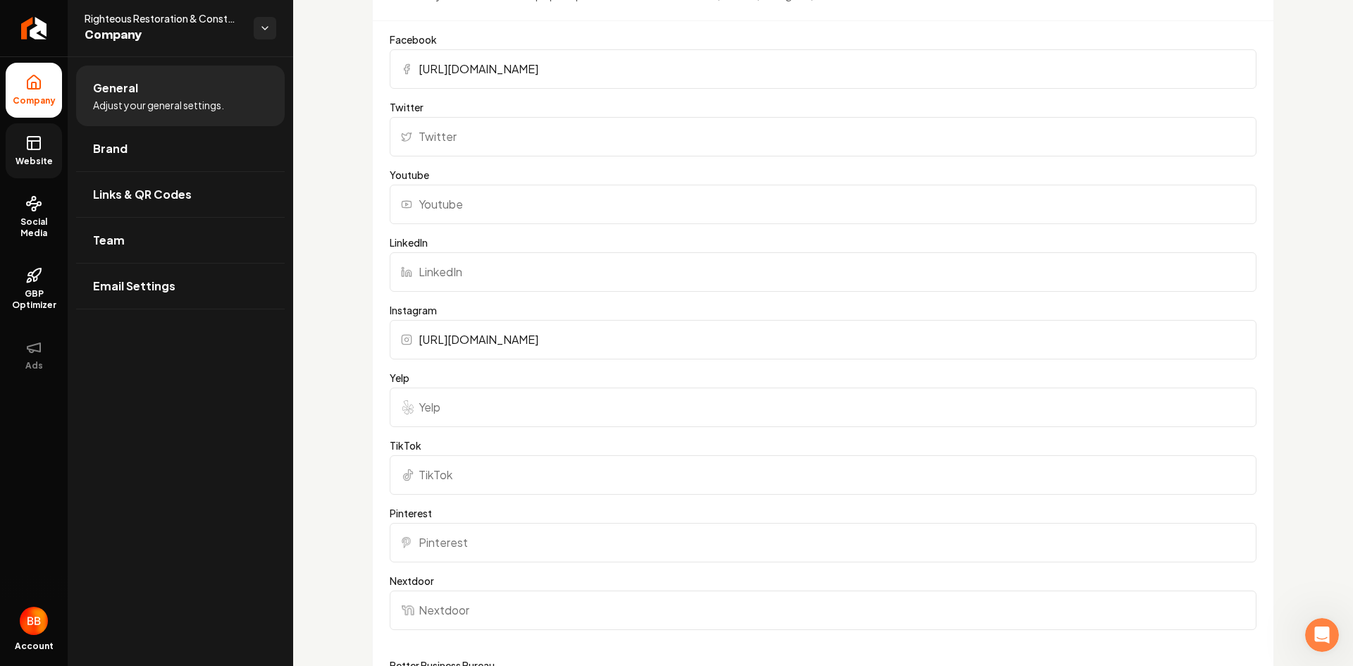
scroll to position [1409, 0]
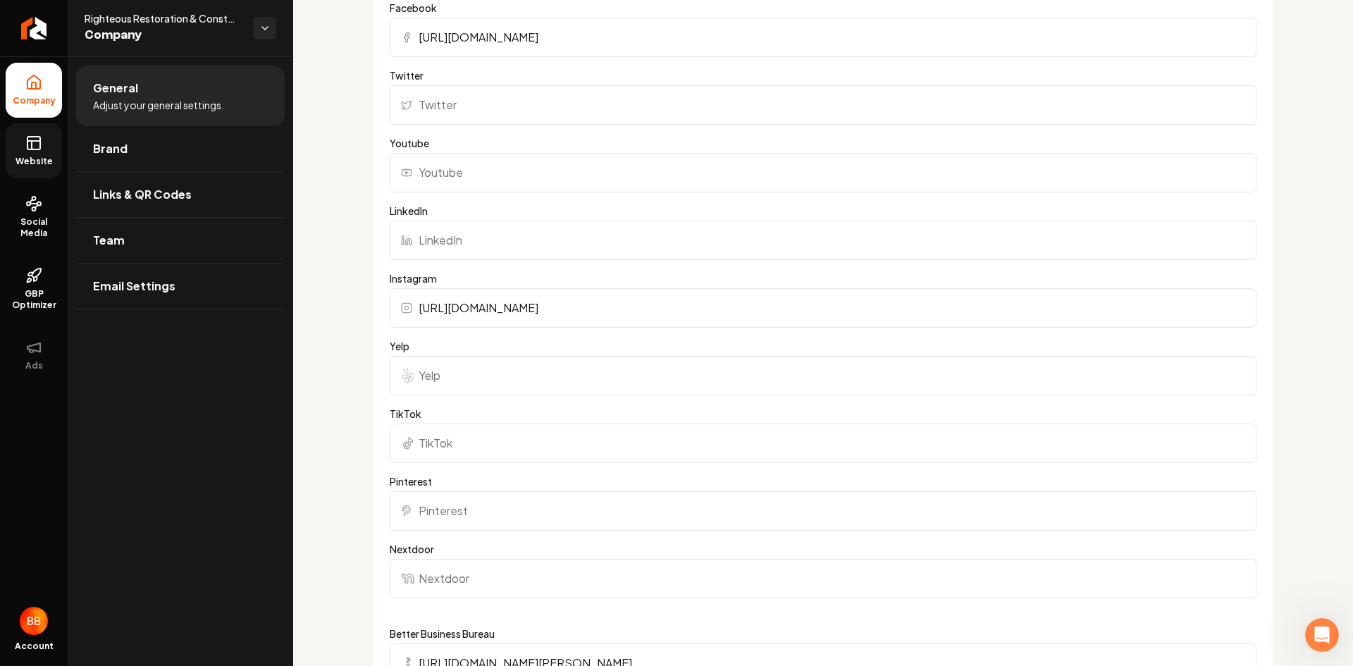
click at [507, 373] on input "Yelp" at bounding box center [823, 375] width 867 height 39
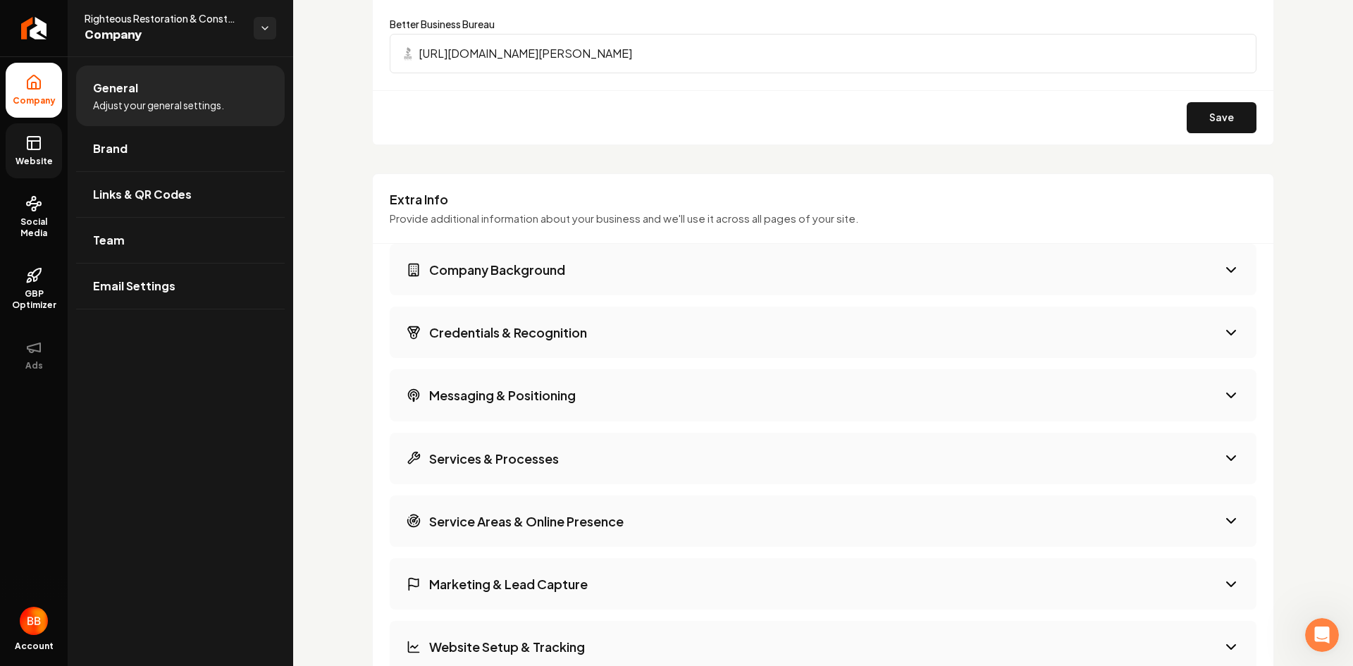
scroll to position [2043, 0]
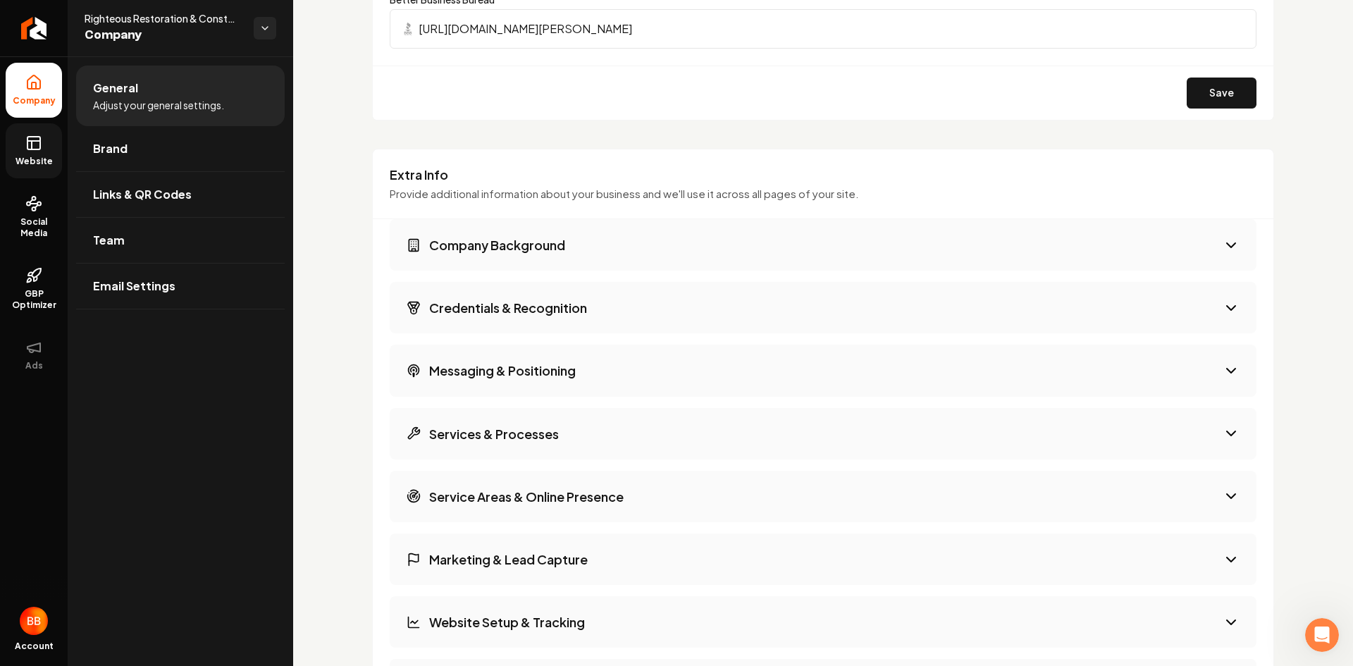
click at [492, 246] on h3 "Company Background" at bounding box center [497, 245] width 136 height 18
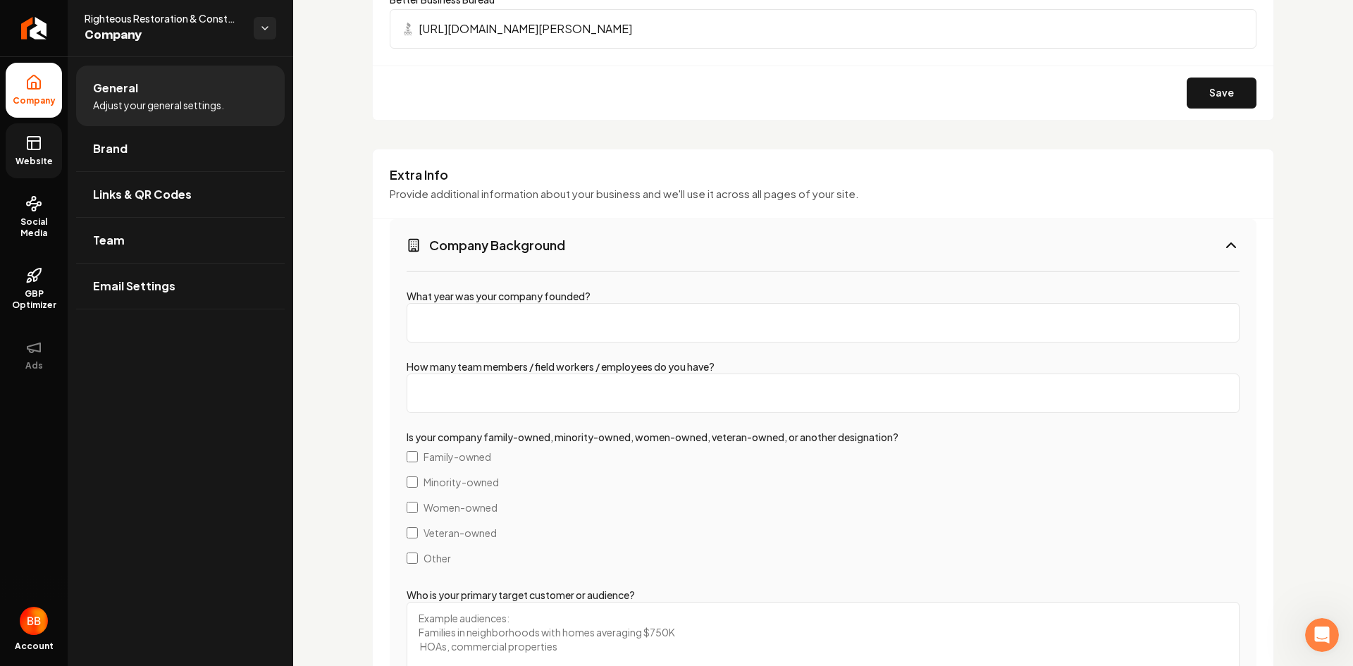
click at [483, 306] on input "What year was your company founded?" at bounding box center [823, 322] width 833 height 39
type input "2025"
click at [473, 400] on input "How many team members / field workers / employees do you have?" at bounding box center [823, 392] width 833 height 39
type input "1"
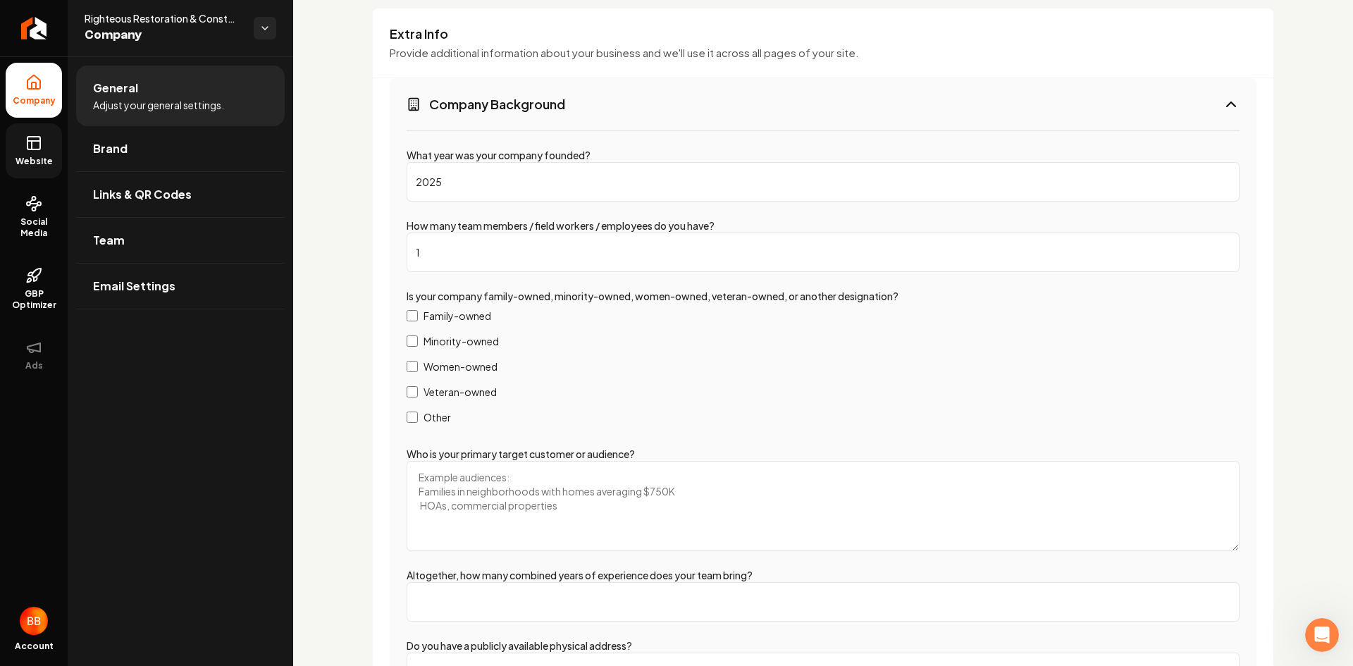
scroll to position [2255, 0]
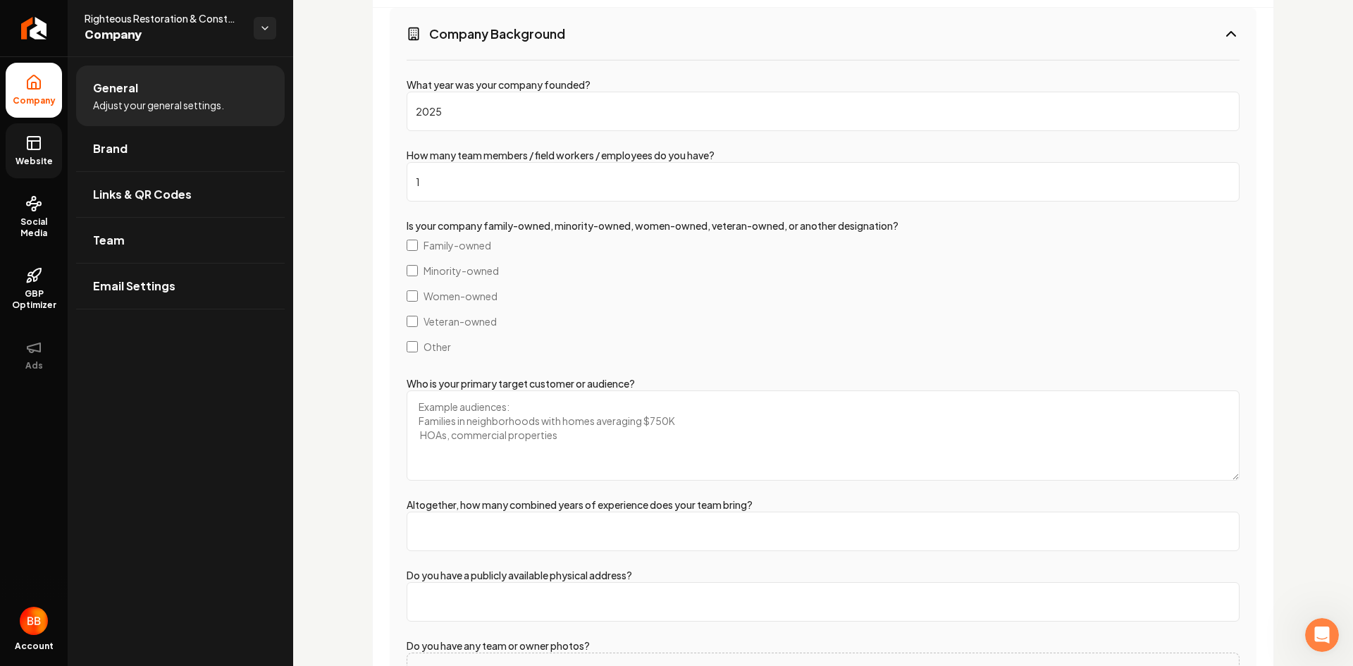
click at [499, 407] on textarea "Who is your primary target customer or audience?" at bounding box center [823, 435] width 833 height 90
click at [644, 528] on input "Altogether, how many combined years of experience does your team bring?" at bounding box center [823, 531] width 833 height 39
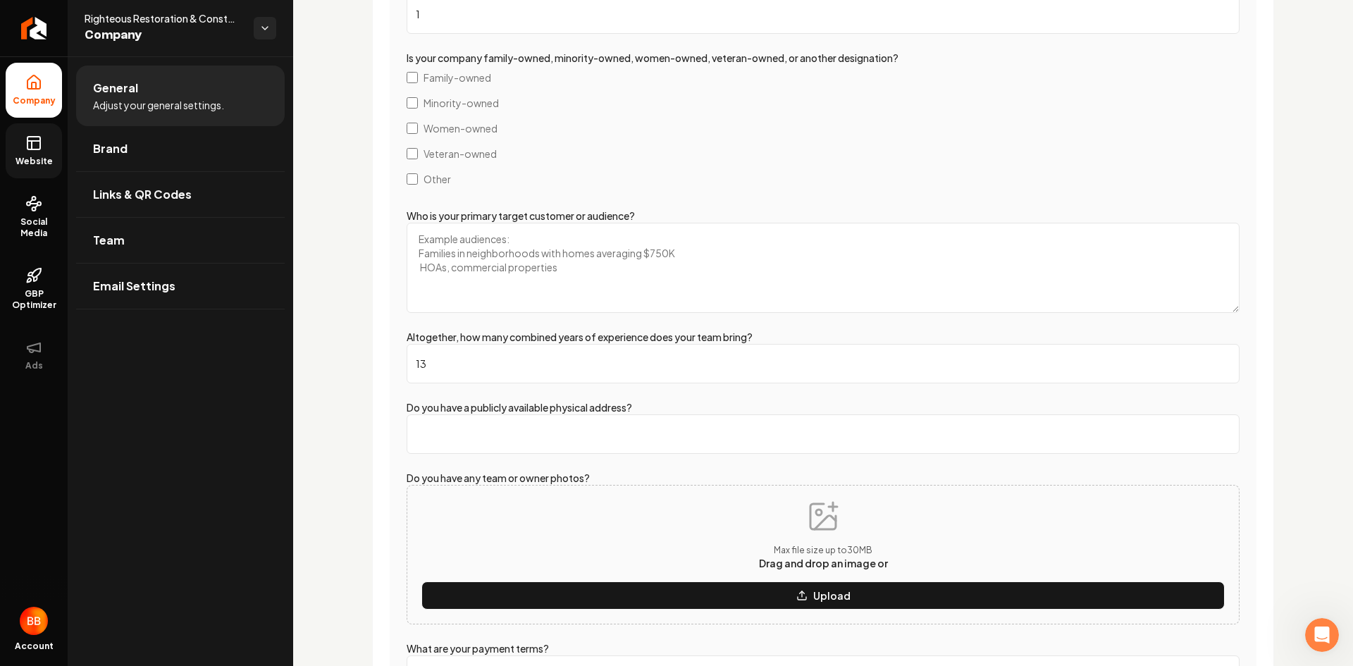
scroll to position [2466, 0]
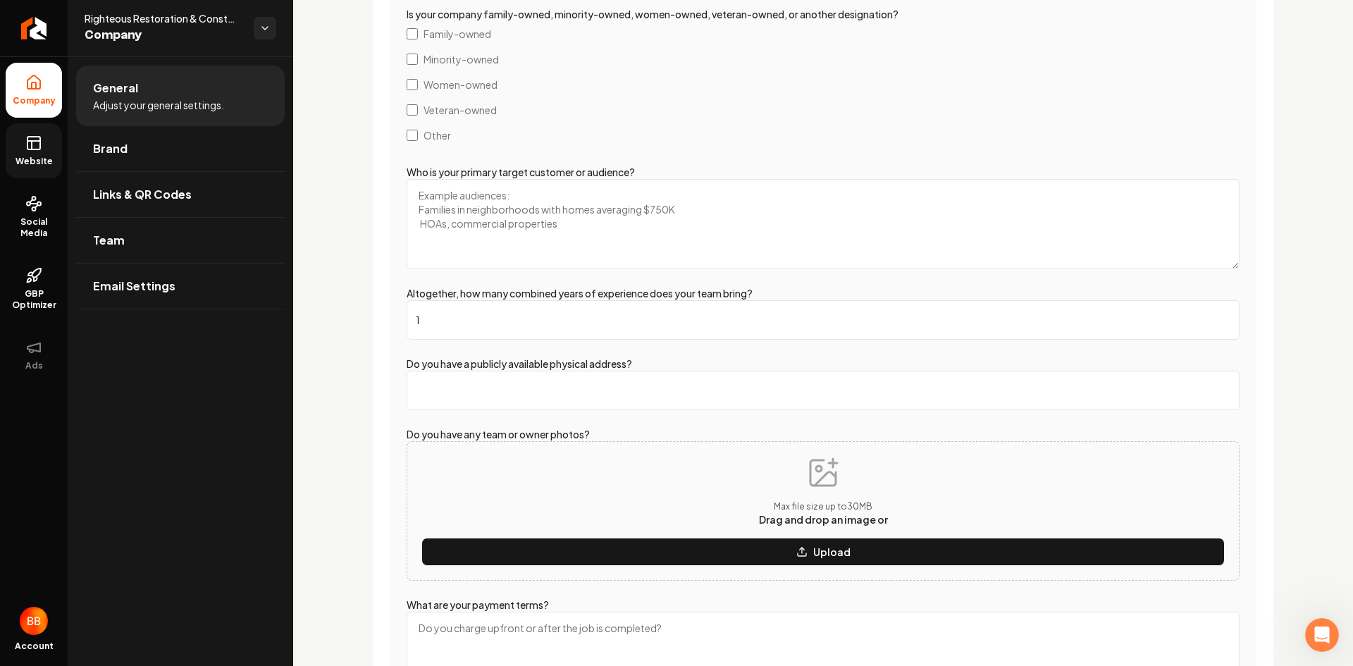
type input "15"
click at [554, 483] on div "Max file size up to 30 MB Drag and drop an image or Upload" at bounding box center [822, 511] width 803 height 110
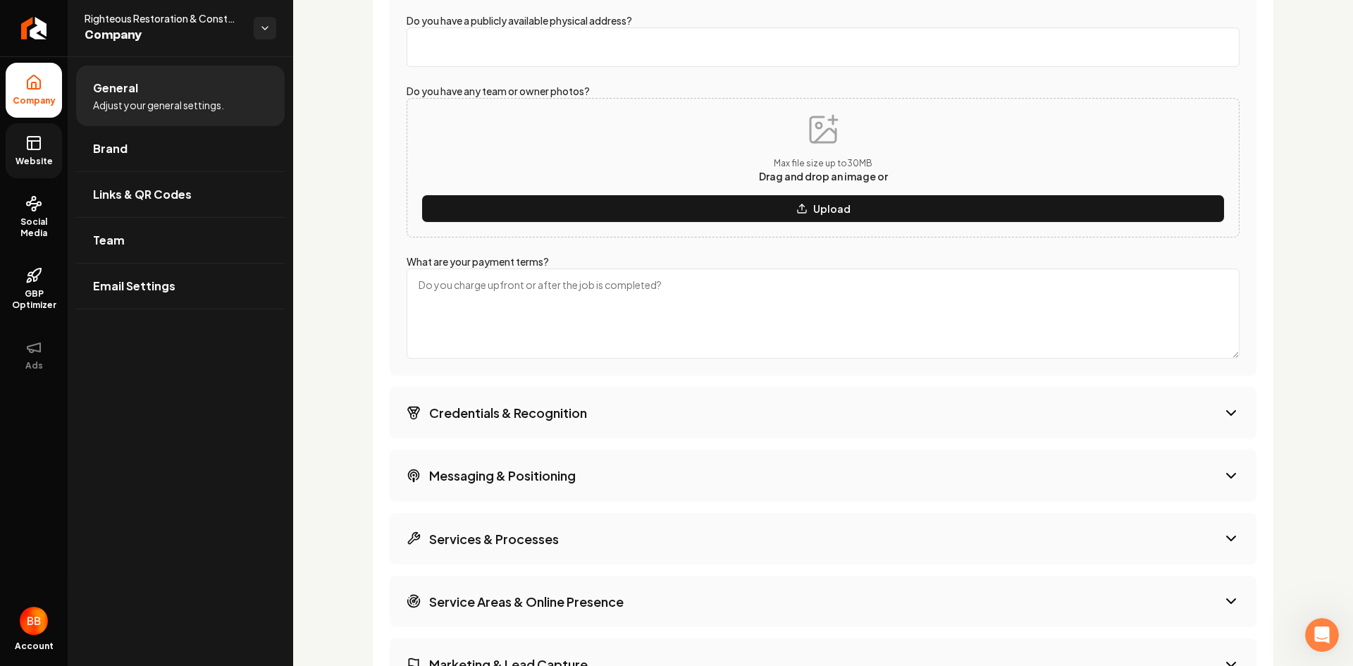
scroll to position [2818, 0]
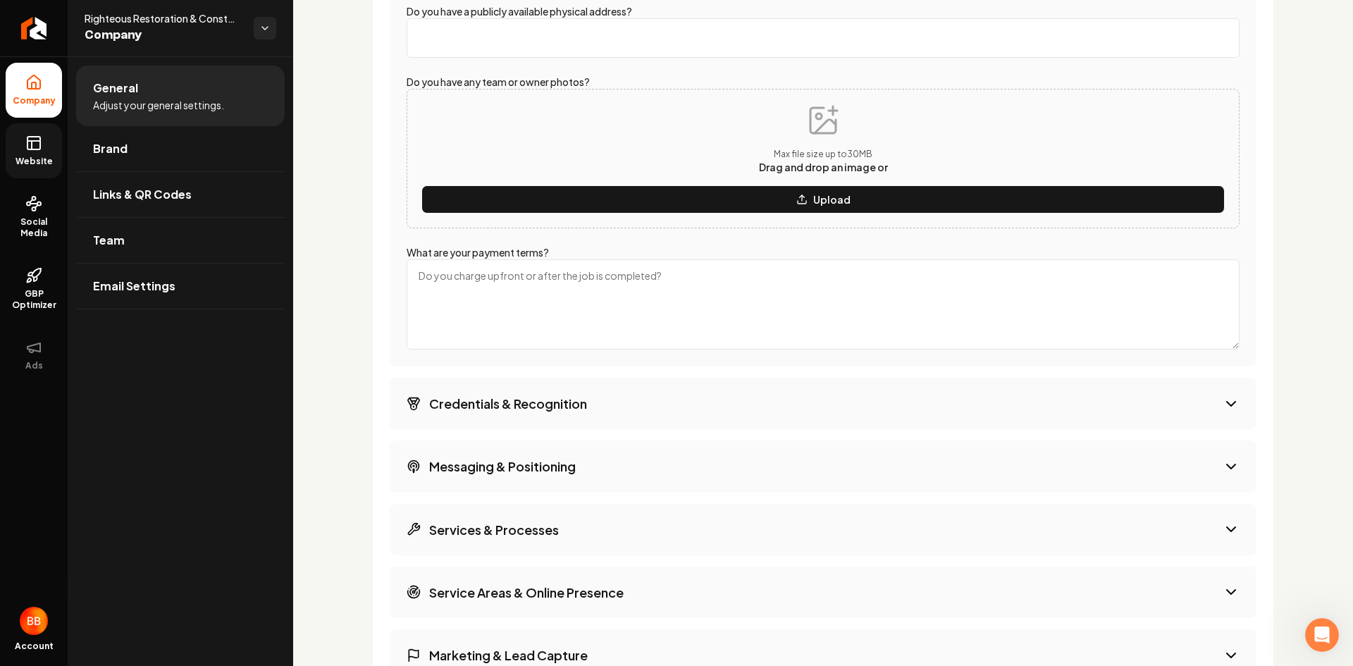
click at [520, 407] on h3 "Credentials & Recognition" at bounding box center [508, 404] width 158 height 18
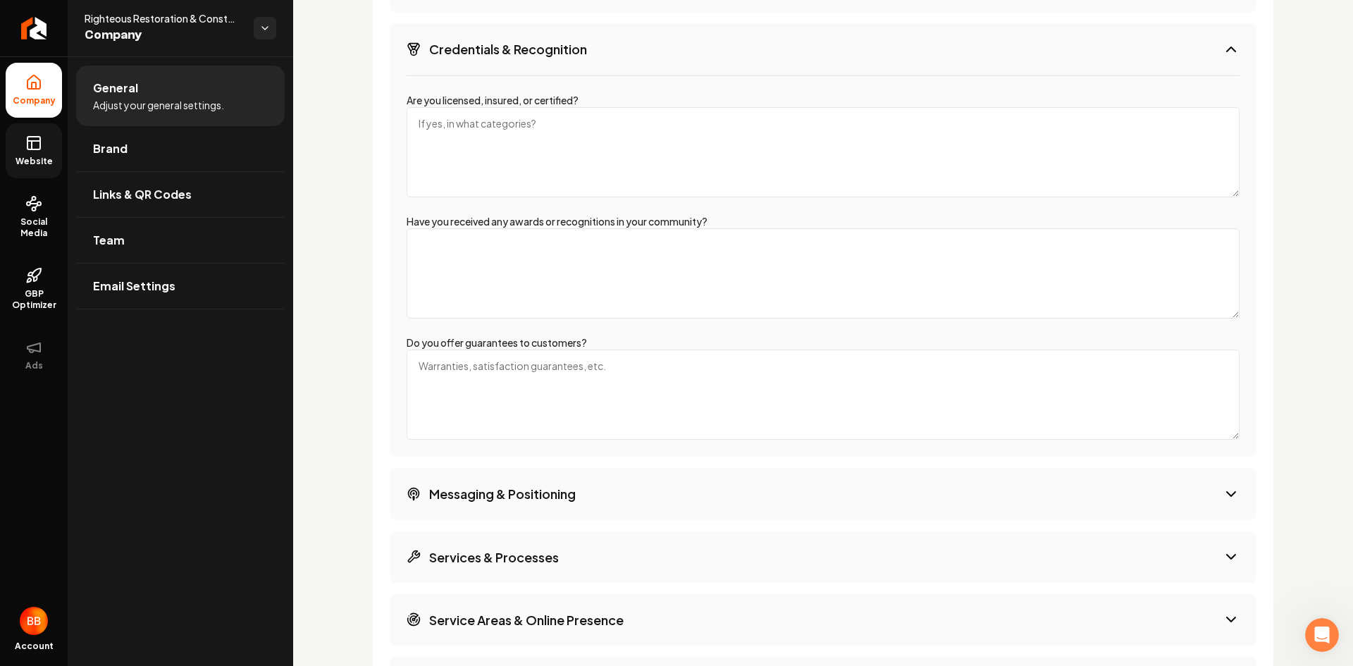
click at [509, 494] on h3 "Messaging & Positioning" at bounding box center [502, 494] width 147 height 18
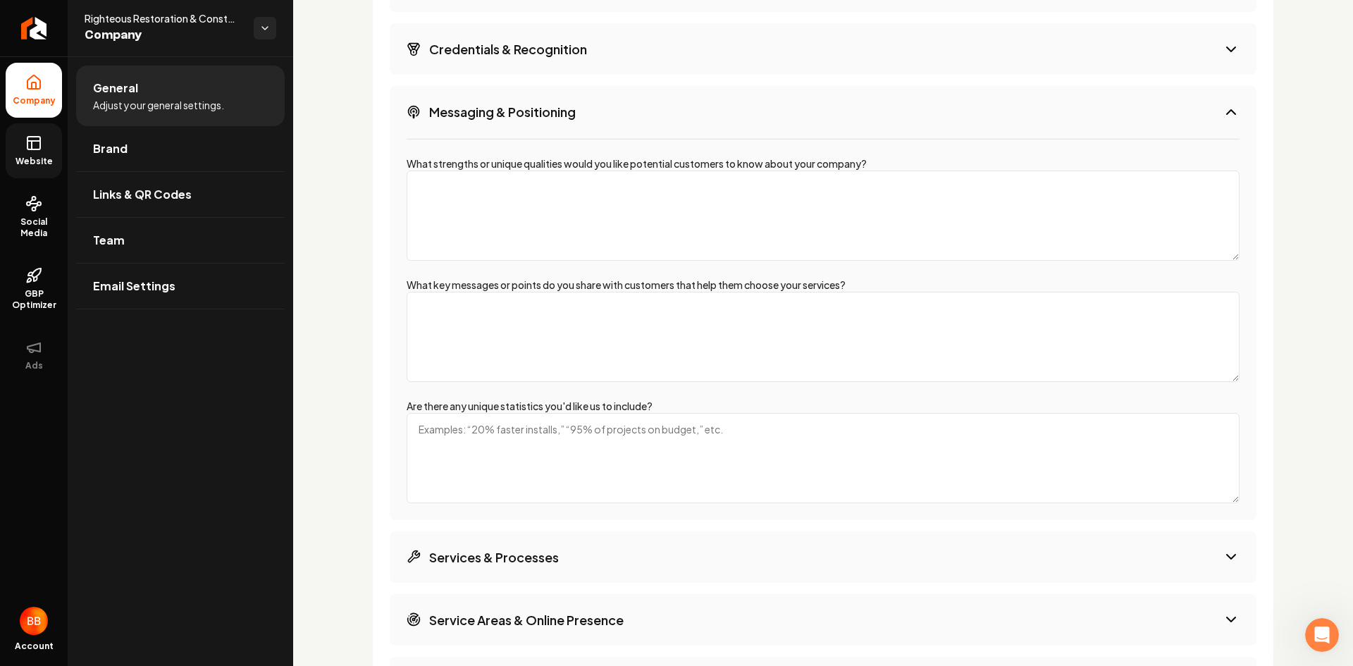
click at [484, 556] on h3 "Services & Processes" at bounding box center [494, 557] width 130 height 18
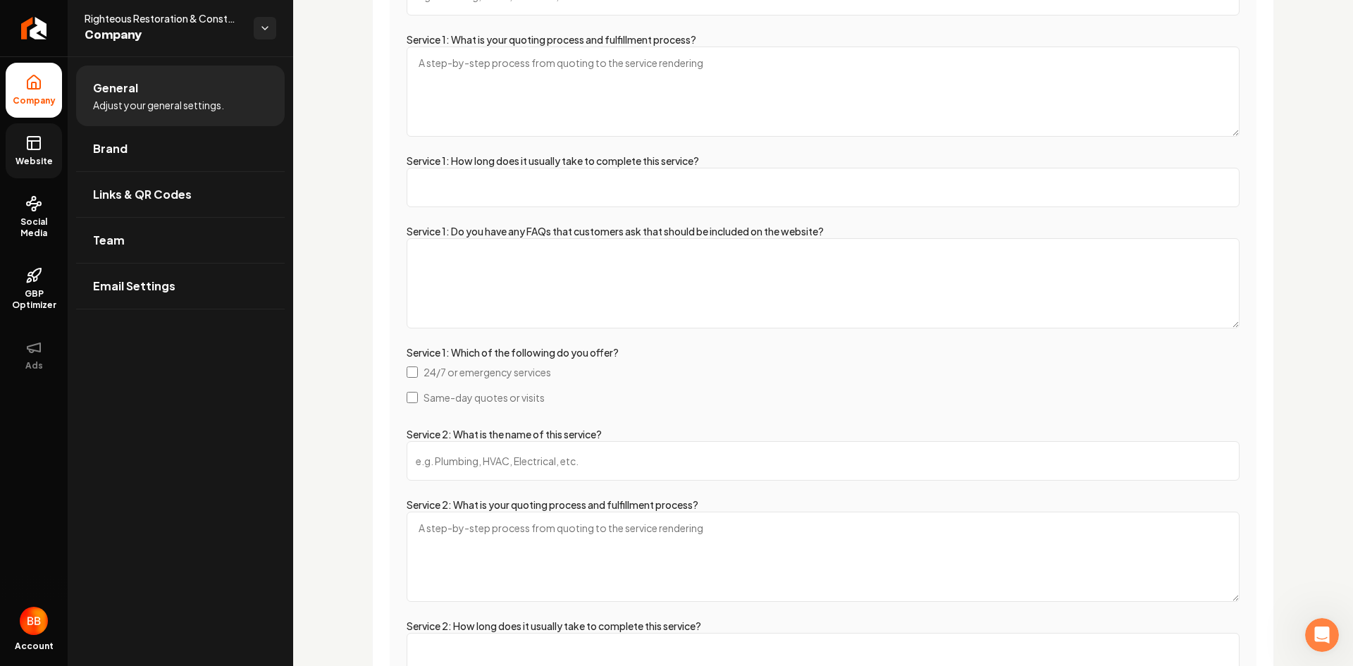
scroll to position [2584, 0]
